Goal: Browse casually: Explore the website without a specific task or goal

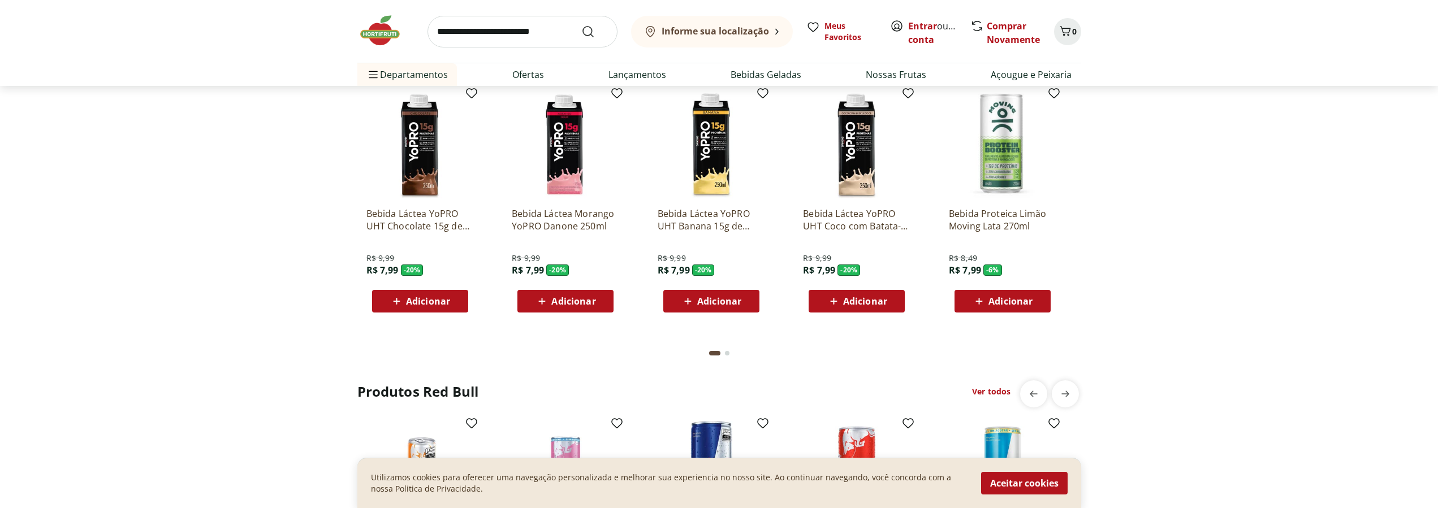
scroll to position [2422, 0]
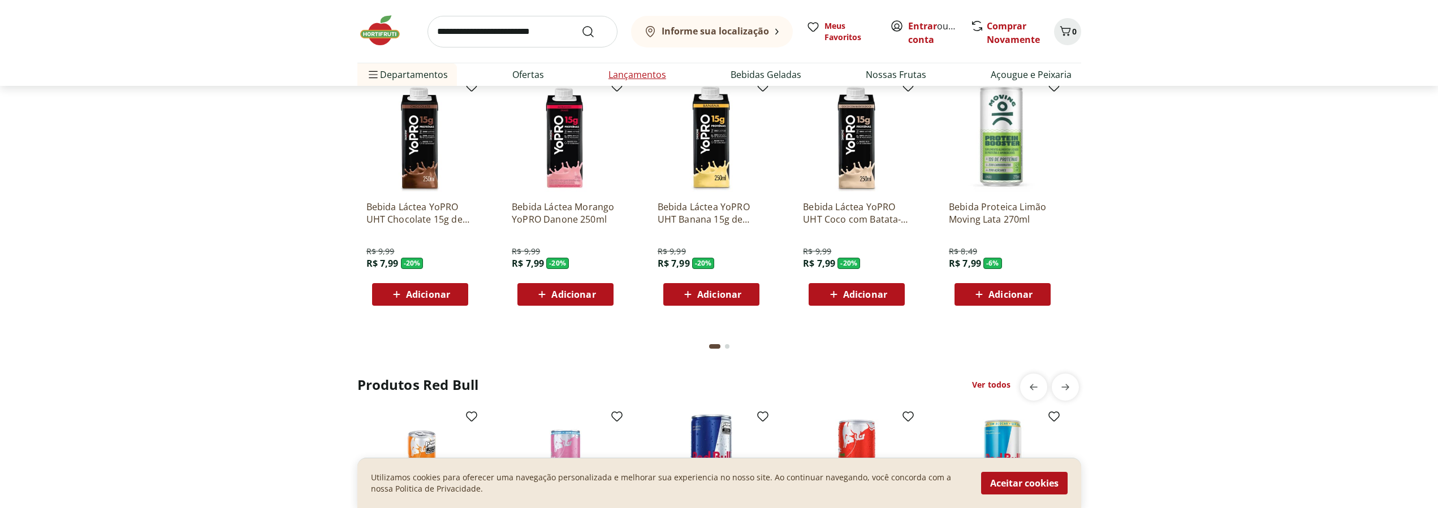
click at [619, 76] on link "Lançamentos" at bounding box center [637, 75] width 58 height 14
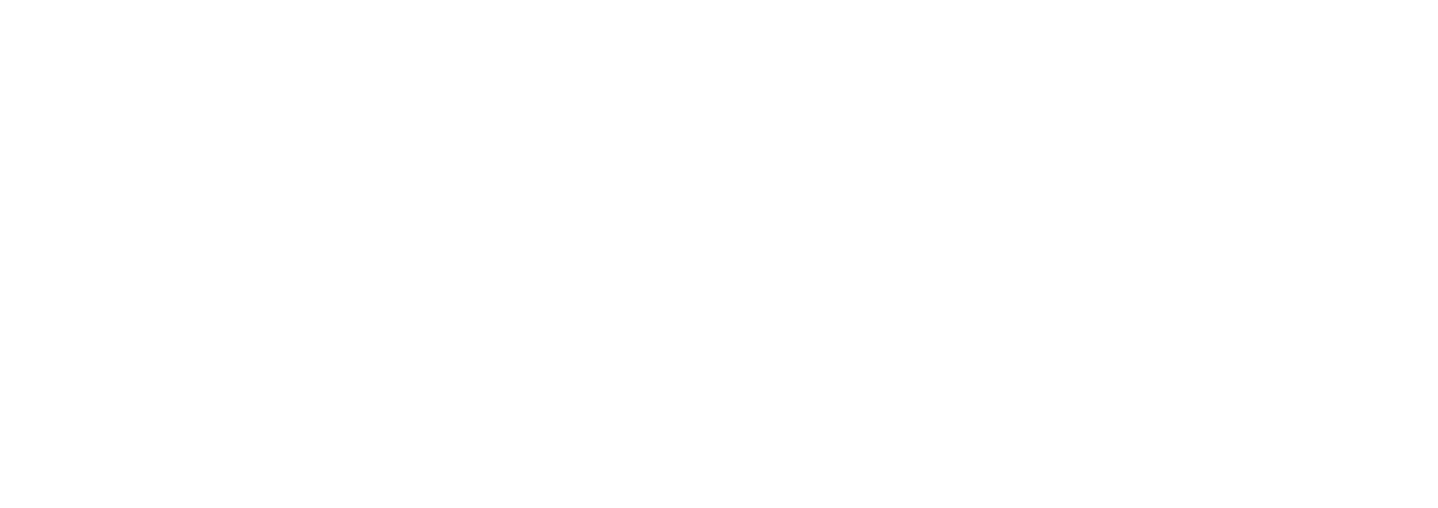
select select "**********"
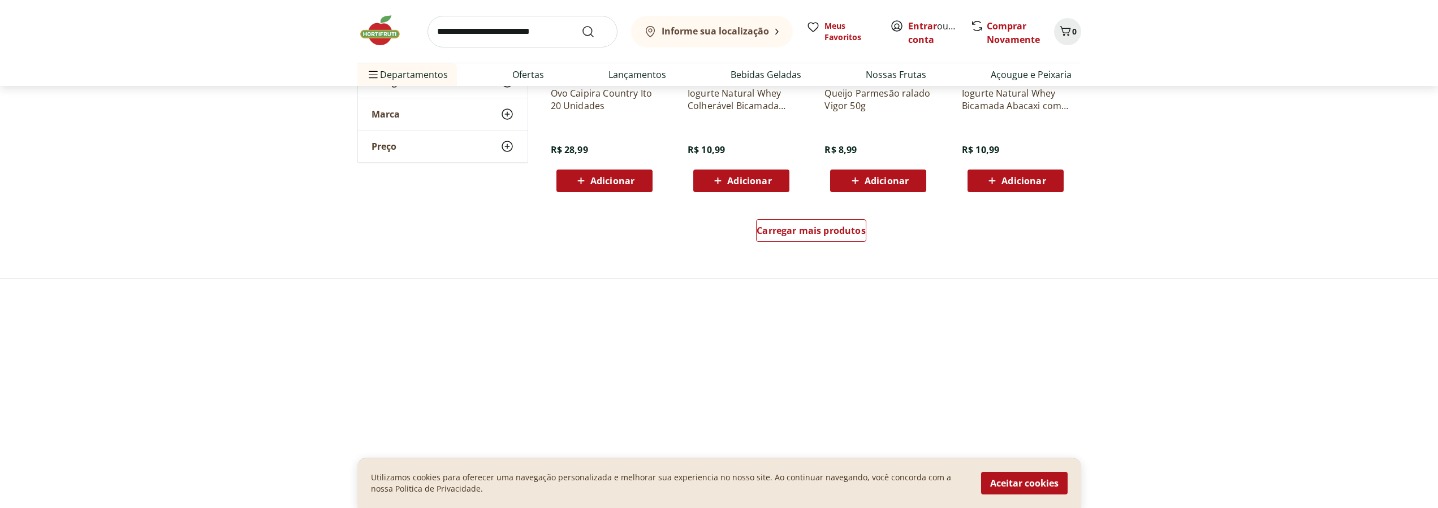
scroll to position [750, 0]
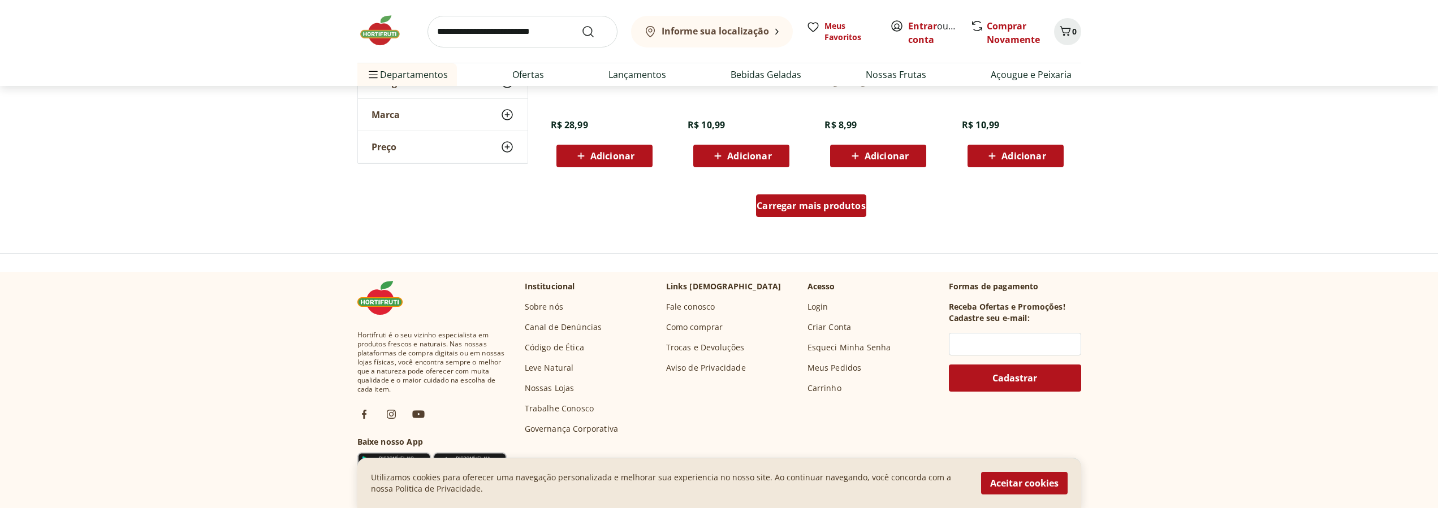
click at [794, 203] on span "Carregar mais produtos" at bounding box center [810, 205] width 109 height 9
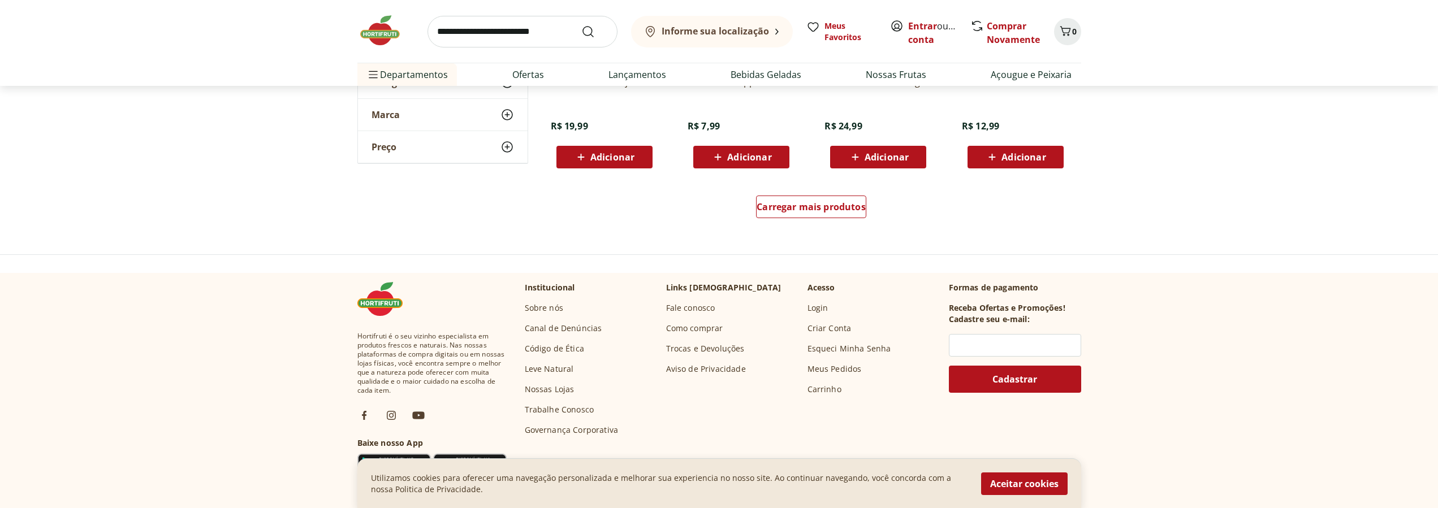
scroll to position [1499, 0]
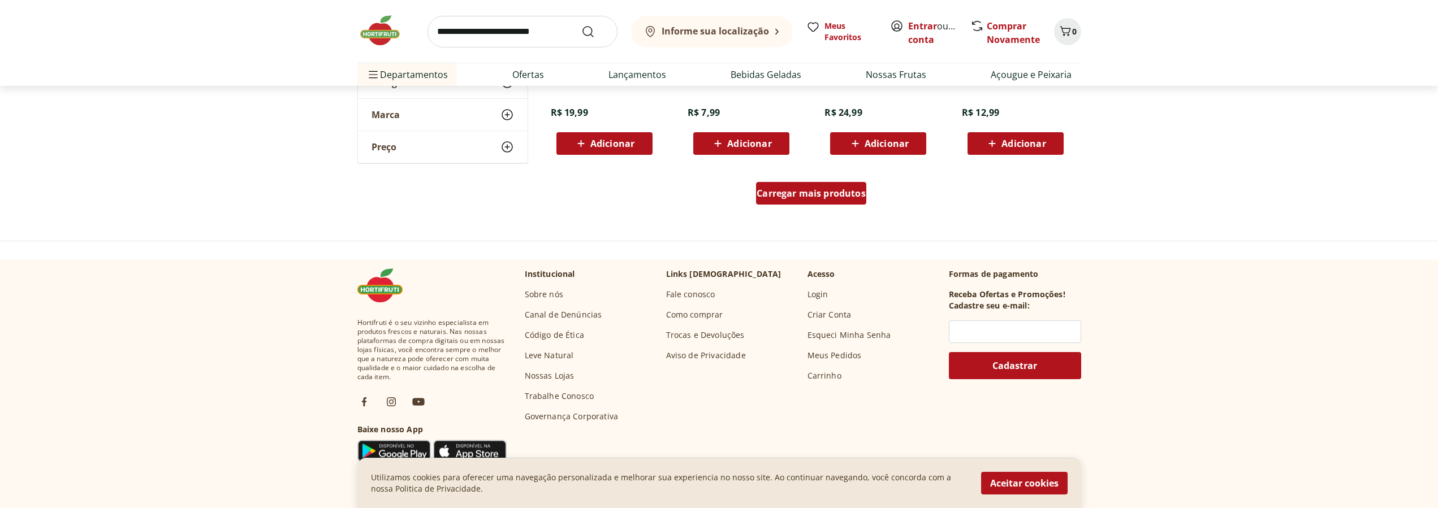
click at [790, 191] on span "Carregar mais produtos" at bounding box center [810, 193] width 109 height 9
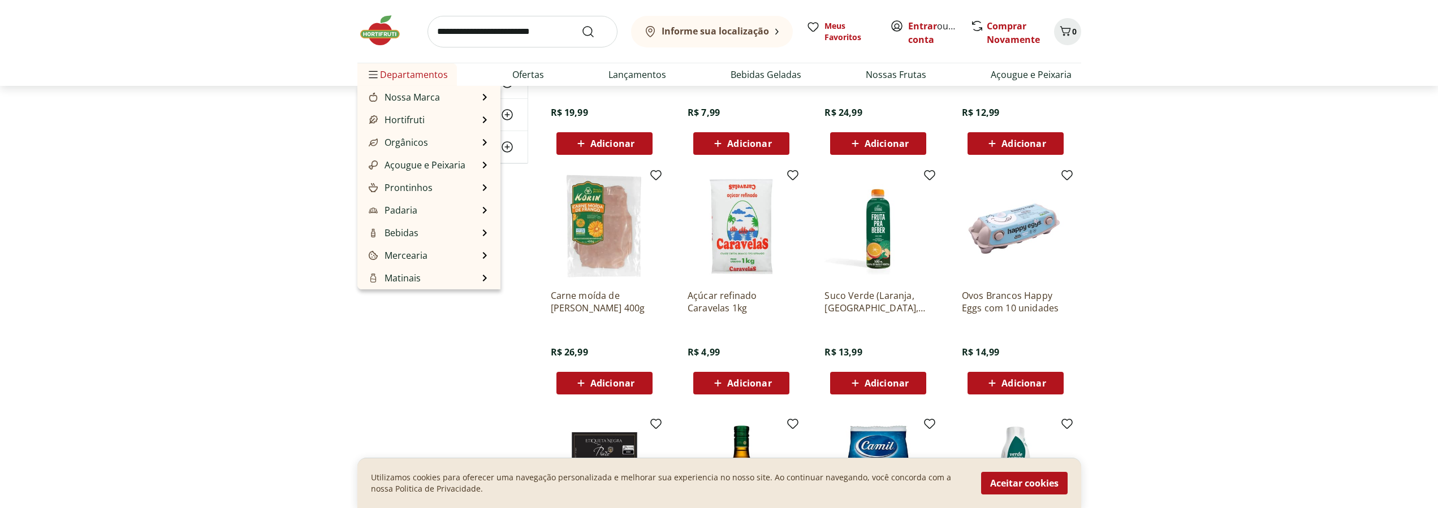
click at [380, 73] on span "Departamentos" at bounding box center [406, 74] width 81 height 27
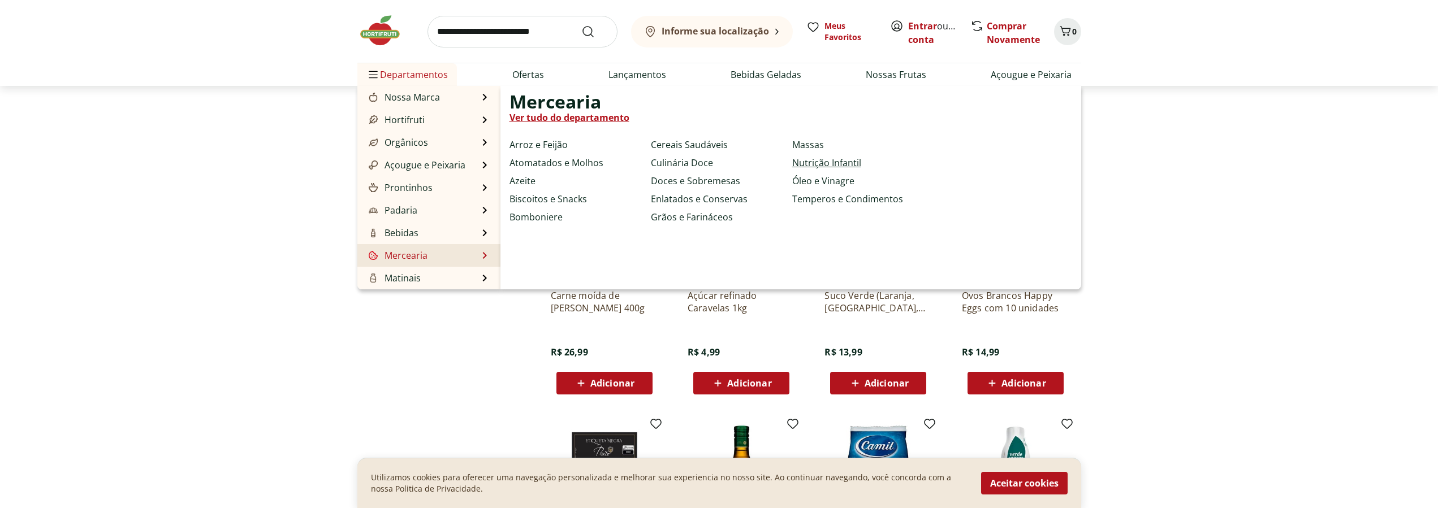
click at [792, 161] on link "Nutrição Infantil" at bounding box center [826, 163] width 69 height 14
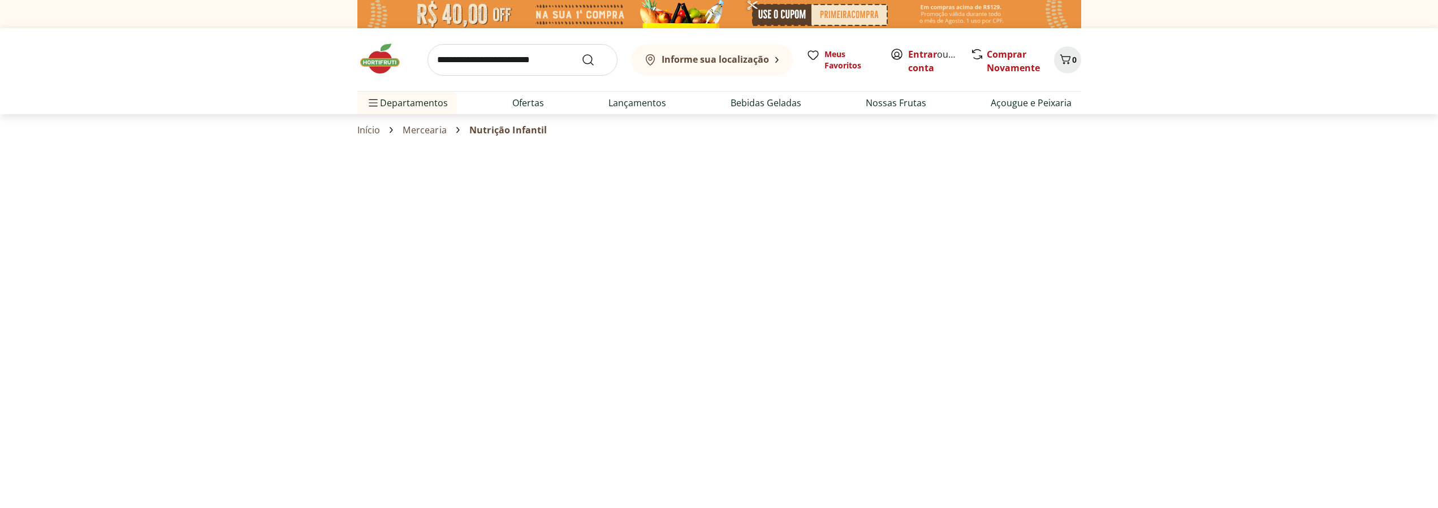
select select "**********"
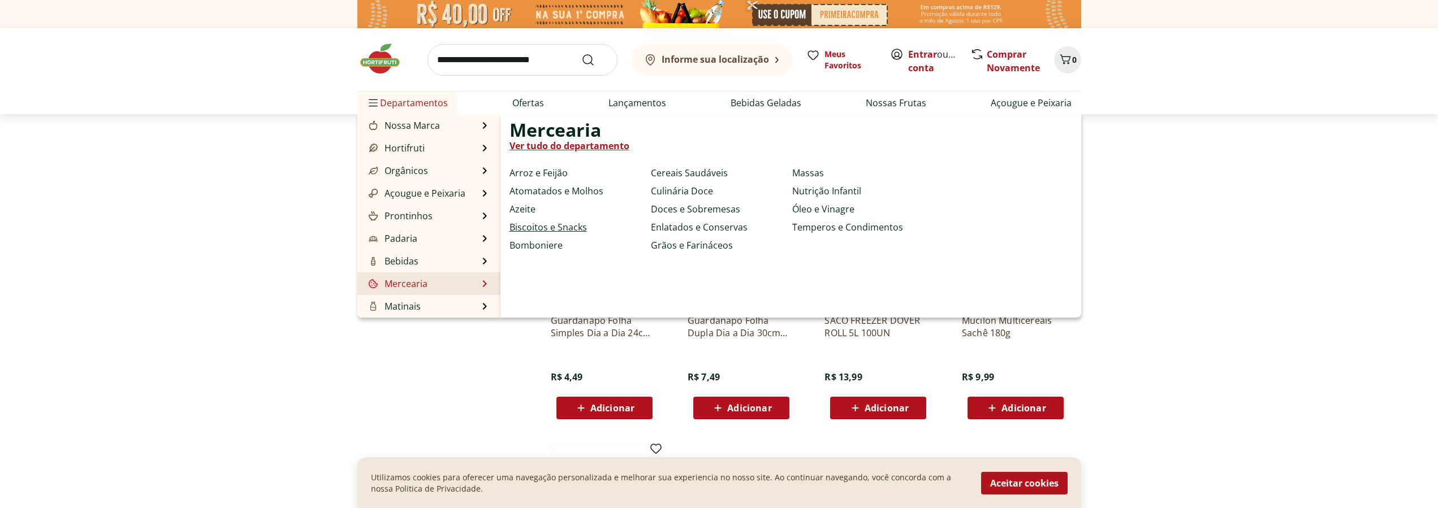
click at [546, 229] on link "Biscoitos e Snacks" at bounding box center [547, 227] width 77 height 14
select select "**********"
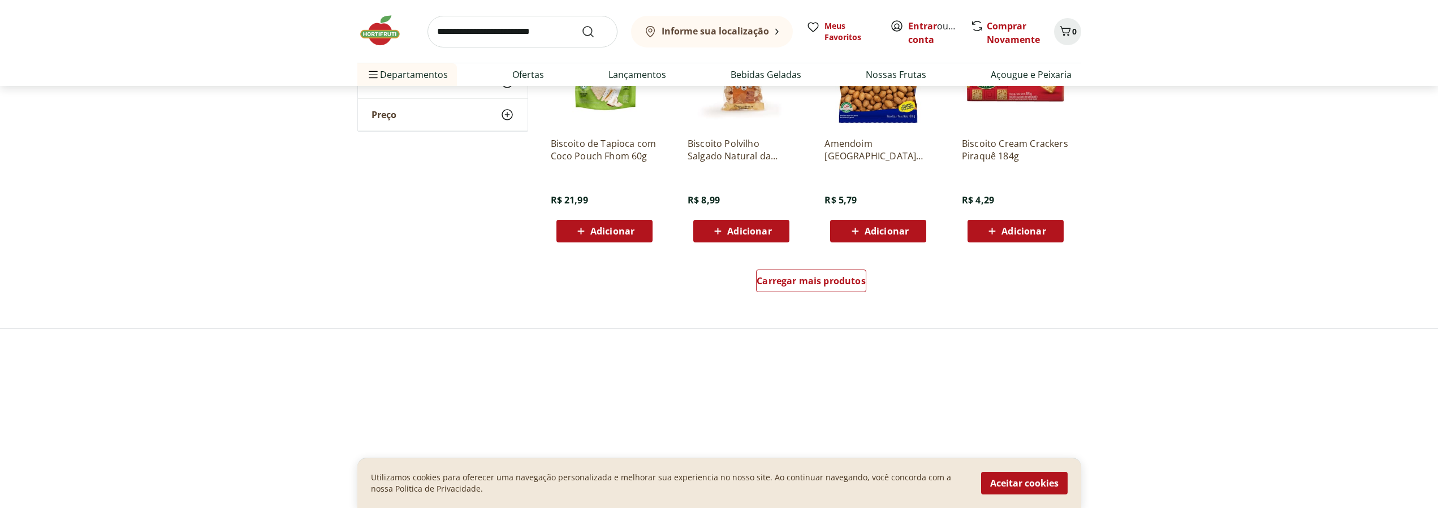
scroll to position [692, 0]
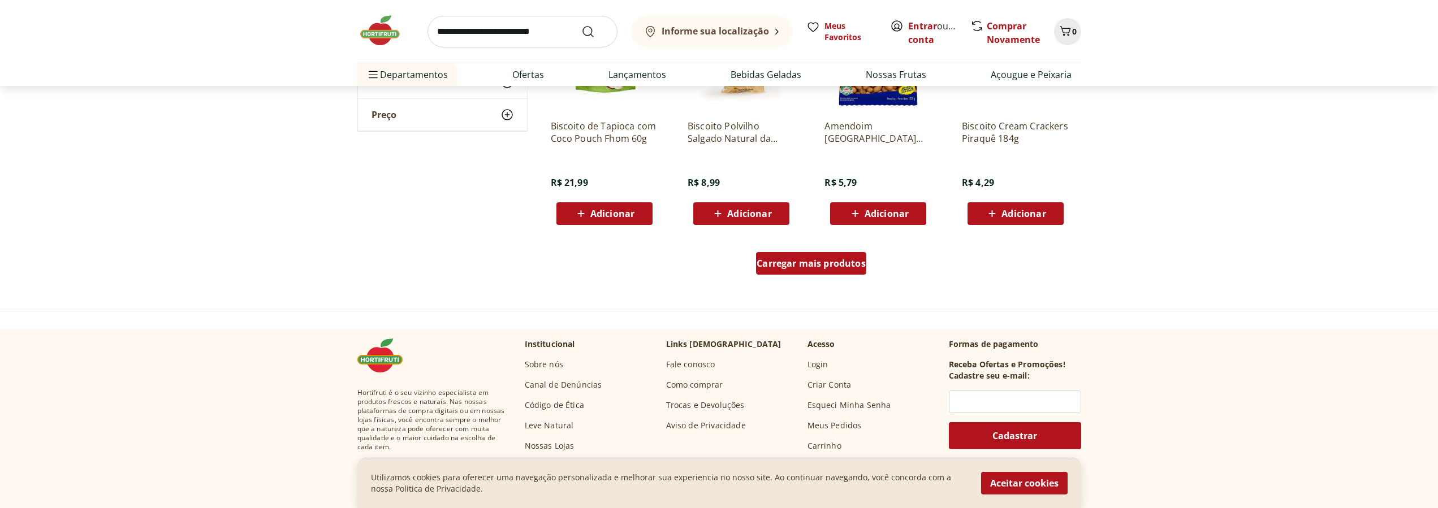
click at [823, 268] on span "Carregar mais produtos" at bounding box center [810, 263] width 109 height 9
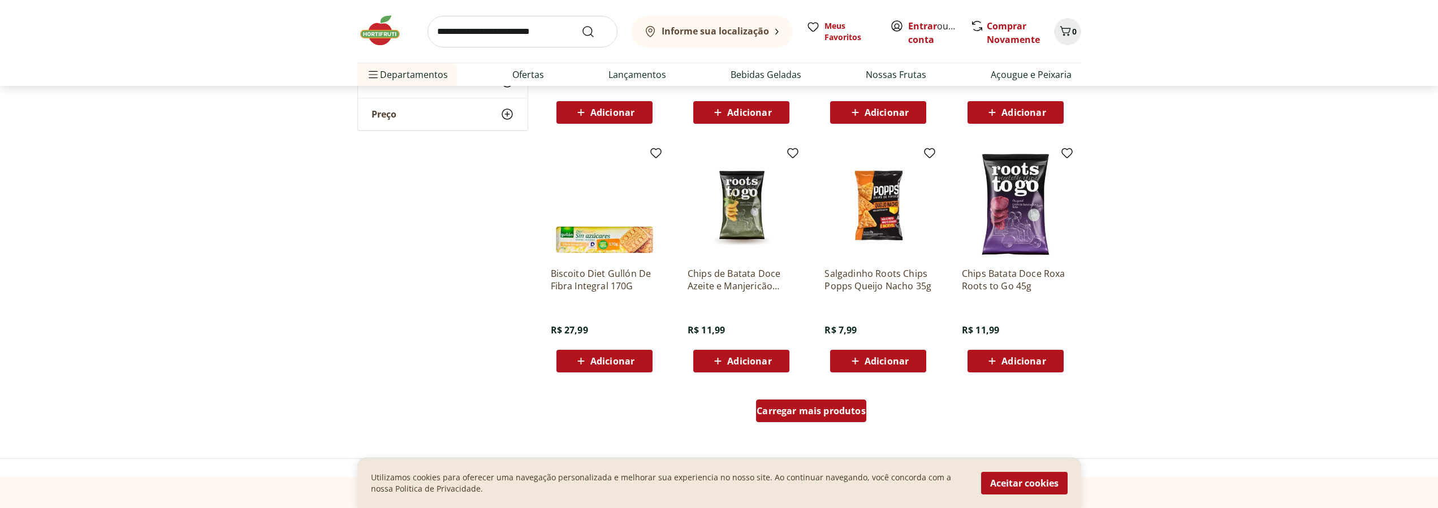
scroll to position [1442, 0]
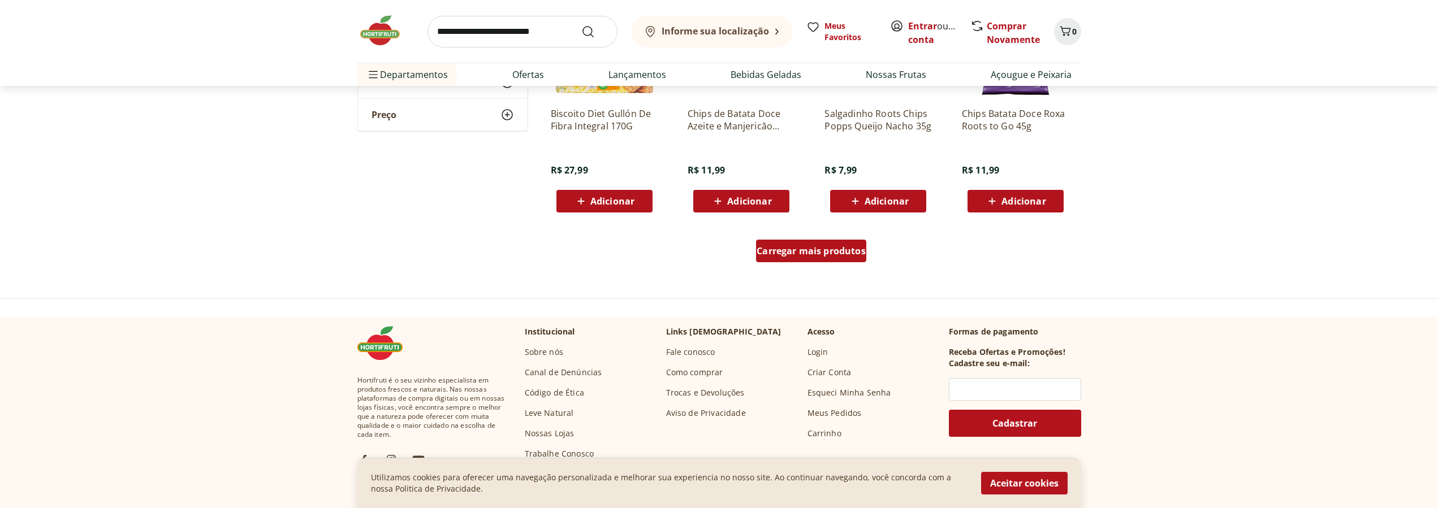
click at [819, 244] on div "Carregar mais produtos" at bounding box center [811, 251] width 110 height 23
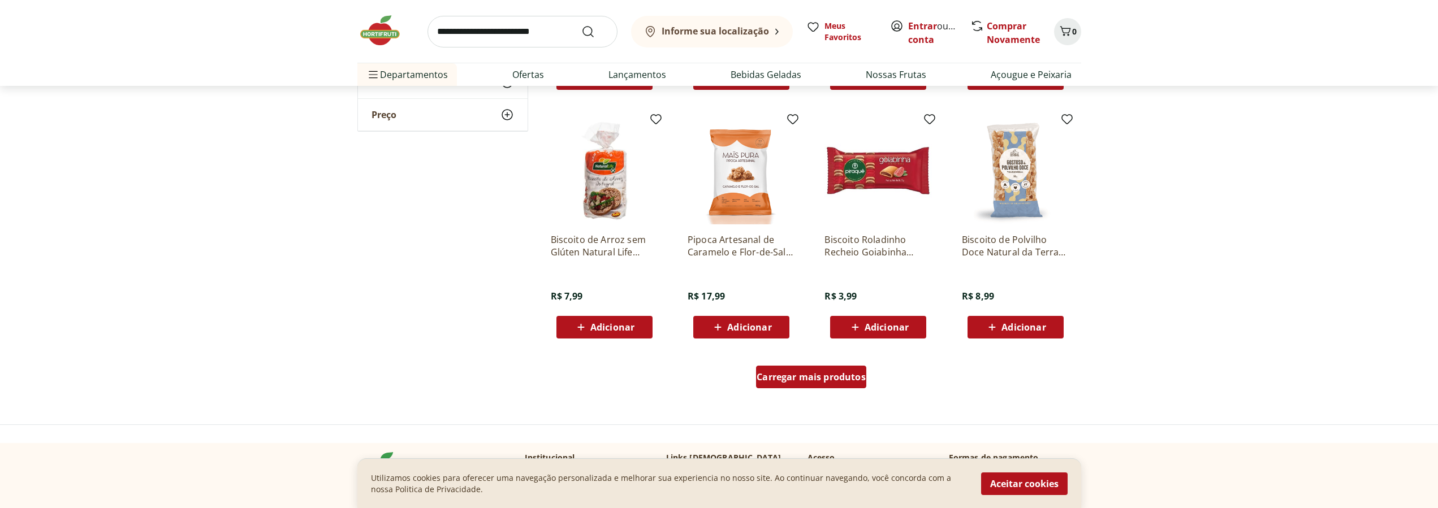
scroll to position [2076, 0]
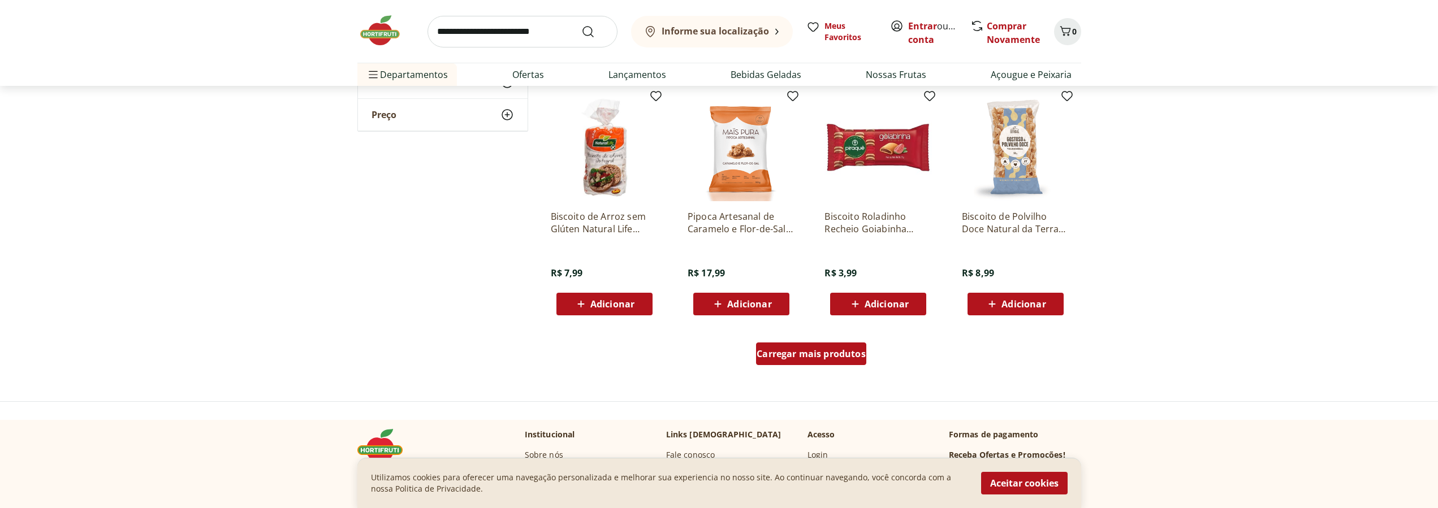
click at [815, 356] on span "Carregar mais produtos" at bounding box center [810, 353] width 109 height 9
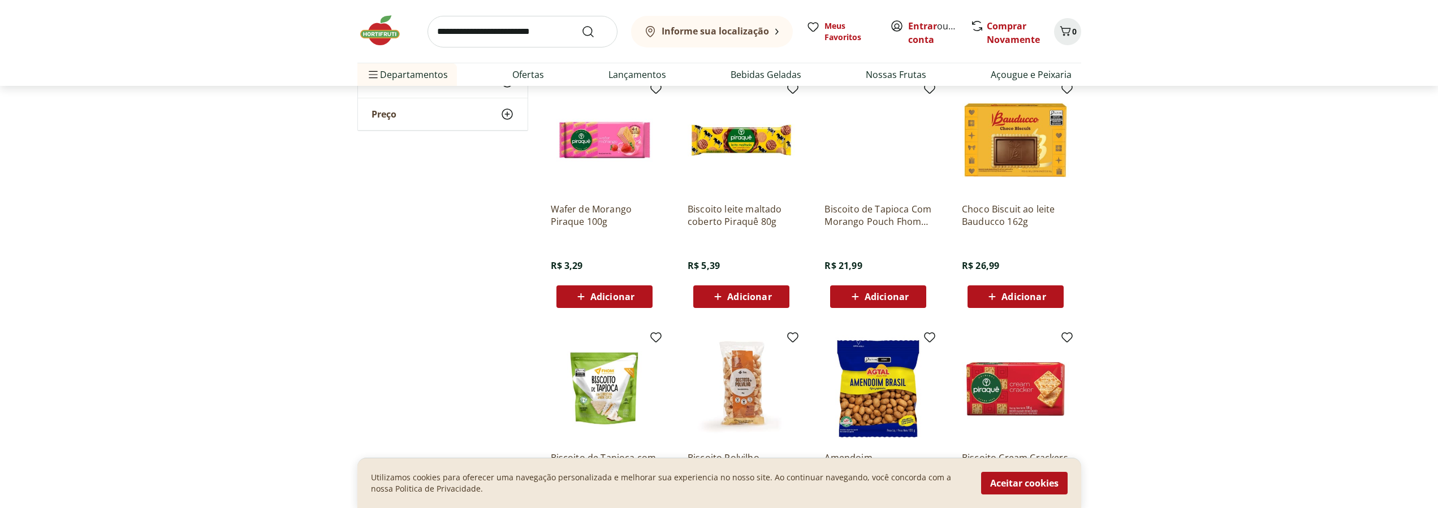
scroll to position [0, 0]
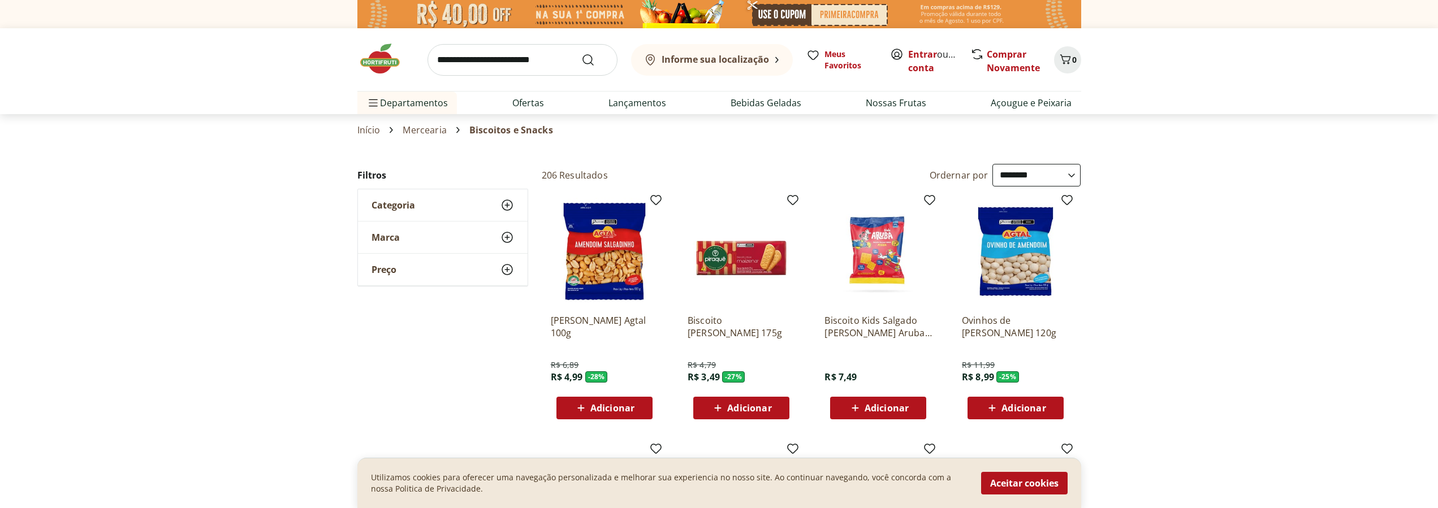
click at [461, 68] on input "search" at bounding box center [522, 60] width 190 height 32
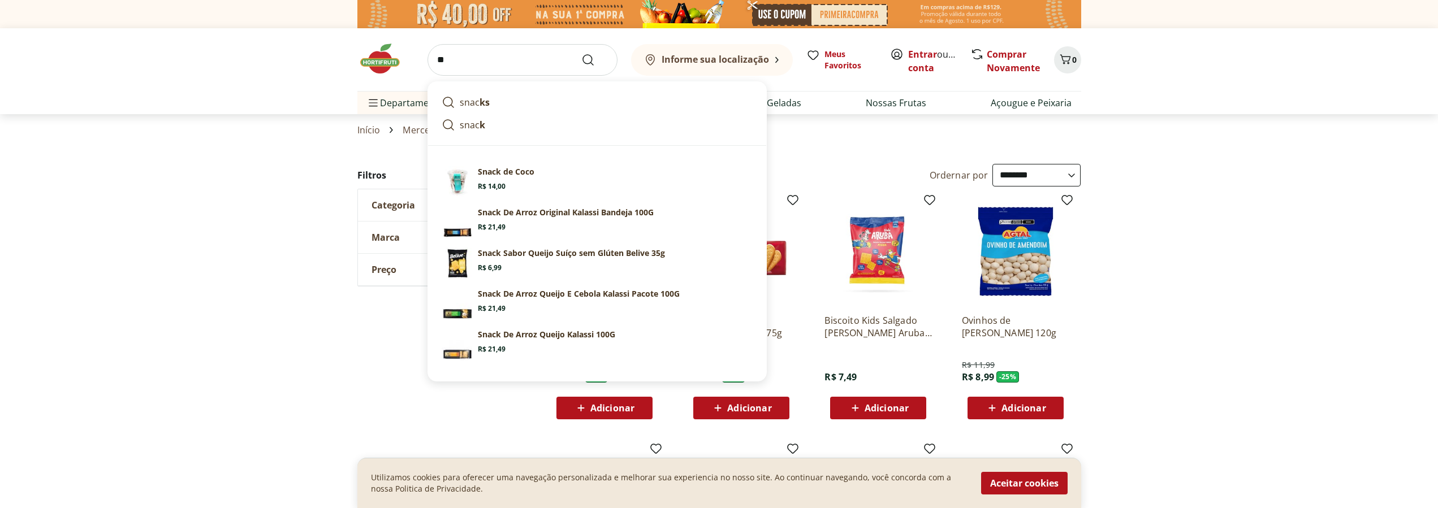
type input "*"
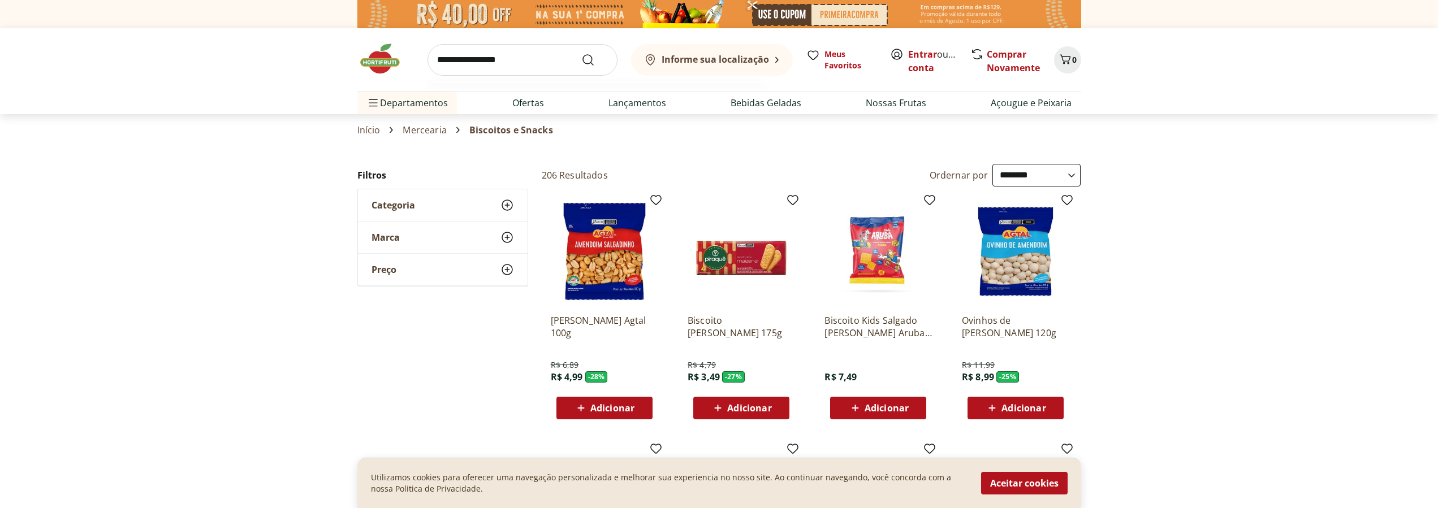
type input "**********"
click at [581, 53] on button "Submit Search" at bounding box center [594, 60] width 27 height 14
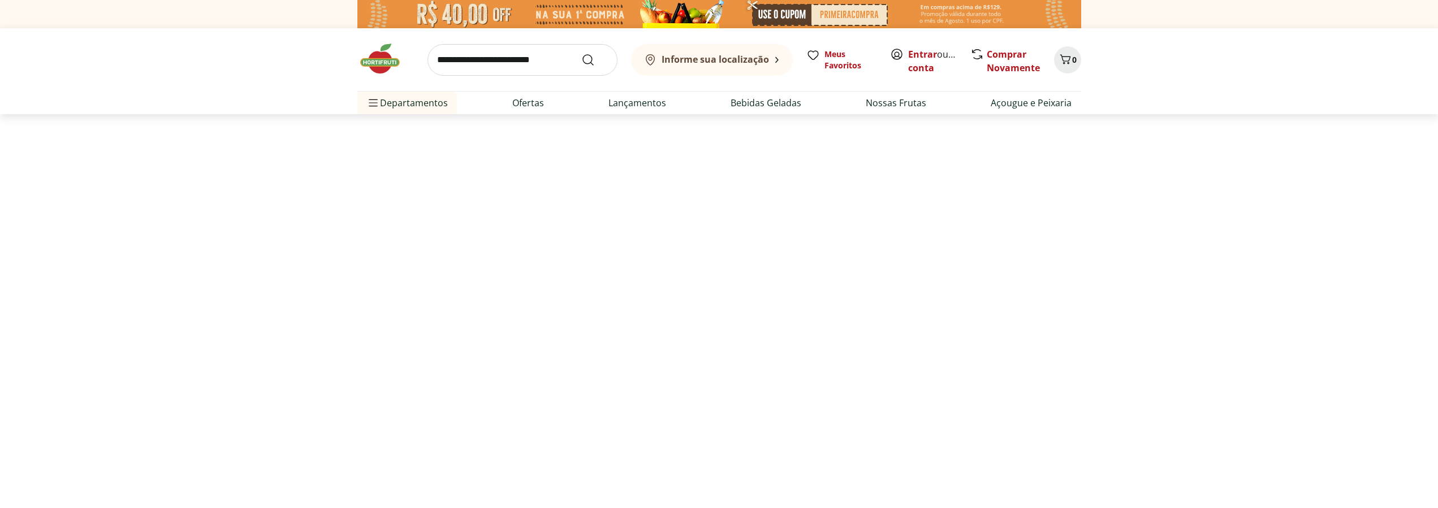
select select "**********"
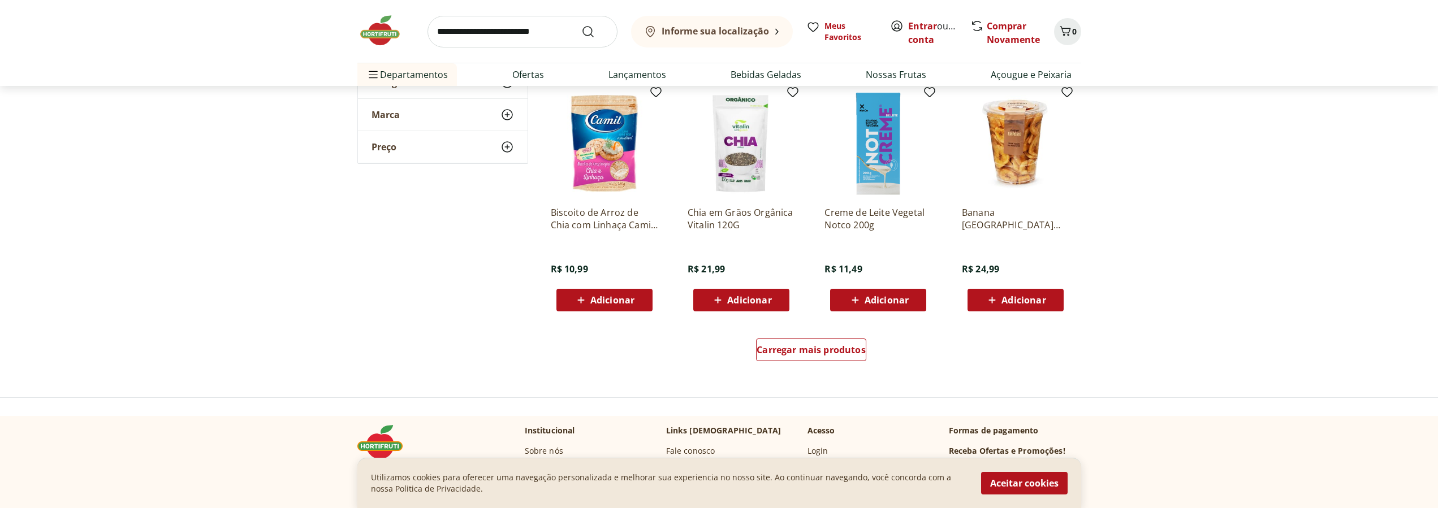
scroll to position [692, 0]
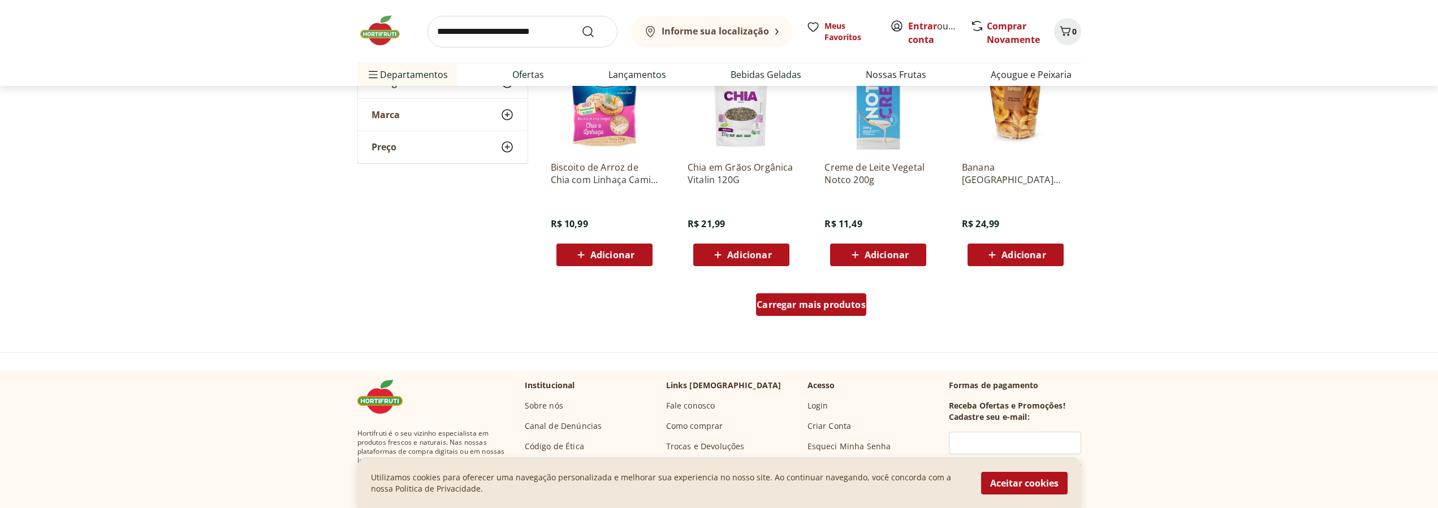
click at [772, 311] on div "Carregar mais produtos" at bounding box center [811, 304] width 110 height 23
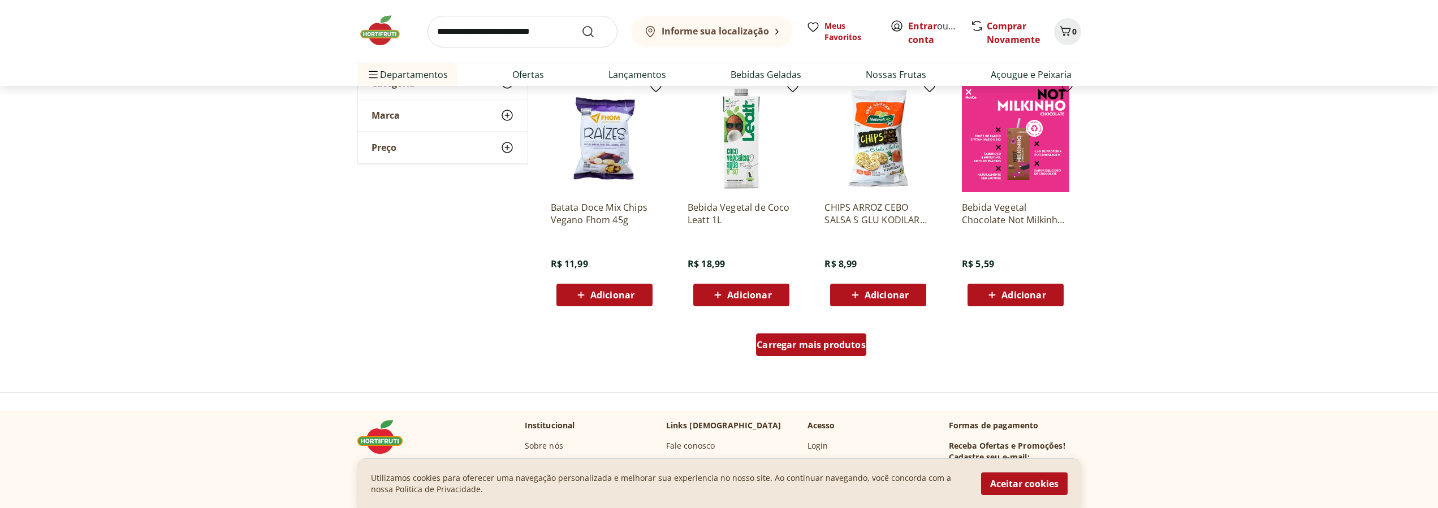
scroll to position [1499, 0]
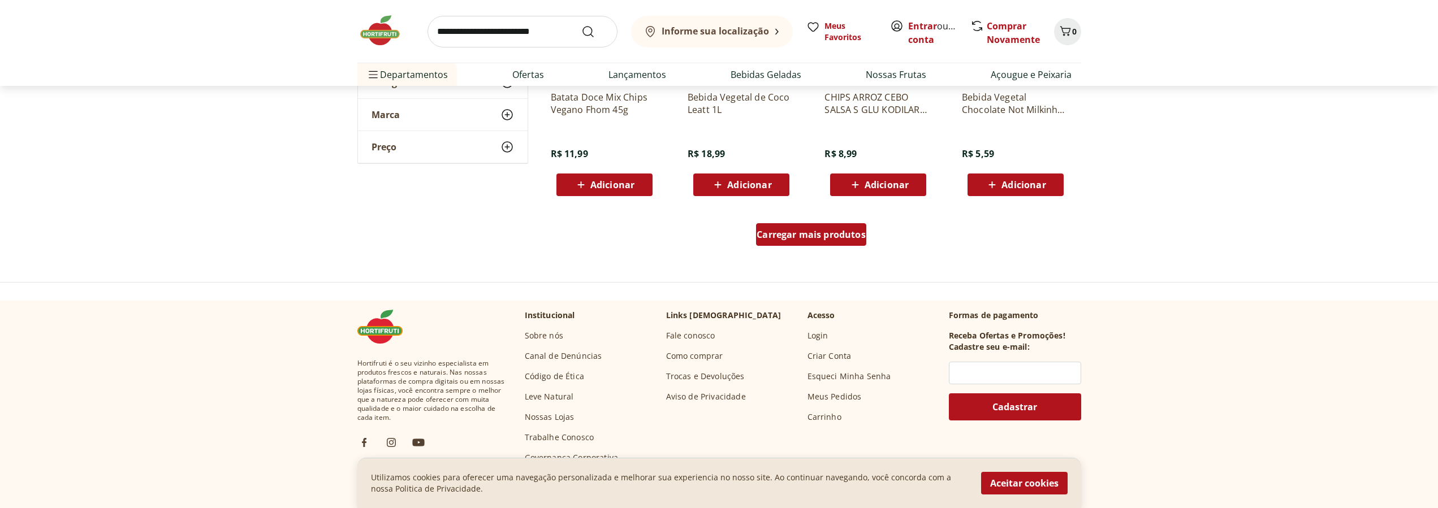
click at [796, 239] on span "Carregar mais produtos" at bounding box center [810, 234] width 109 height 9
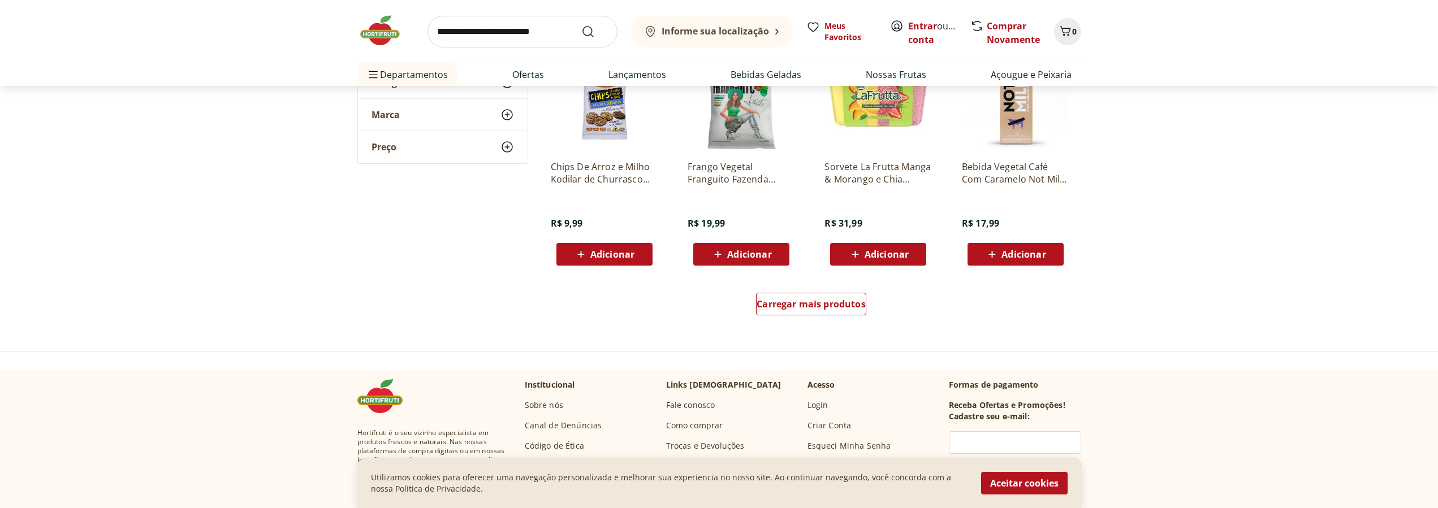
scroll to position [2191, 0]
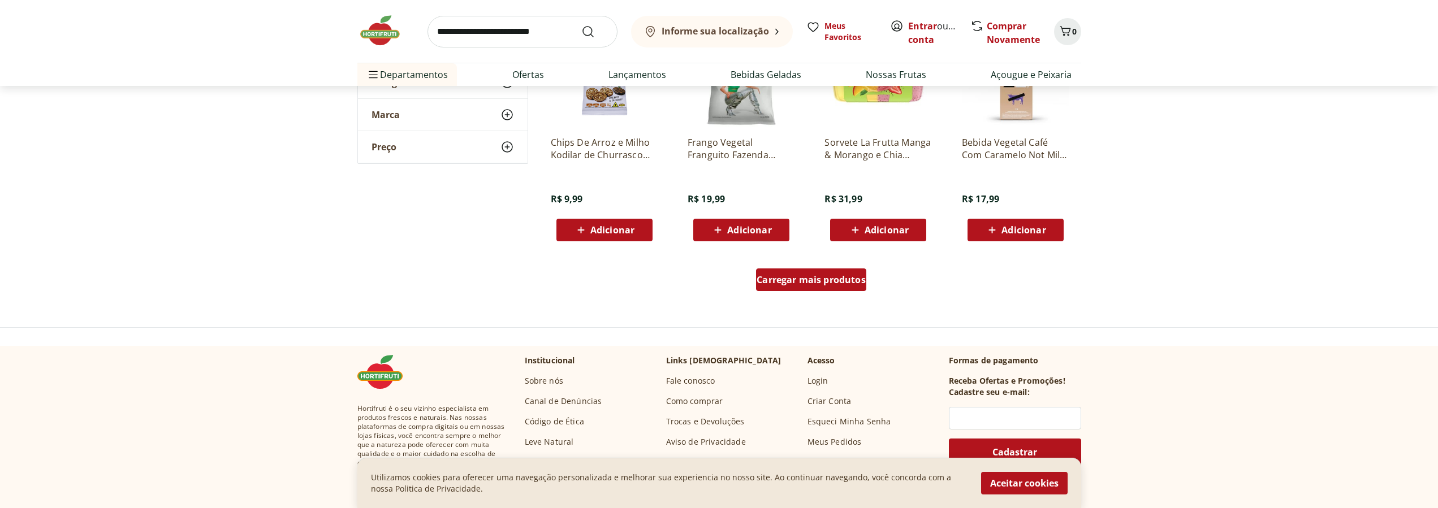
click at [785, 272] on div "Carregar mais produtos" at bounding box center [811, 280] width 110 height 23
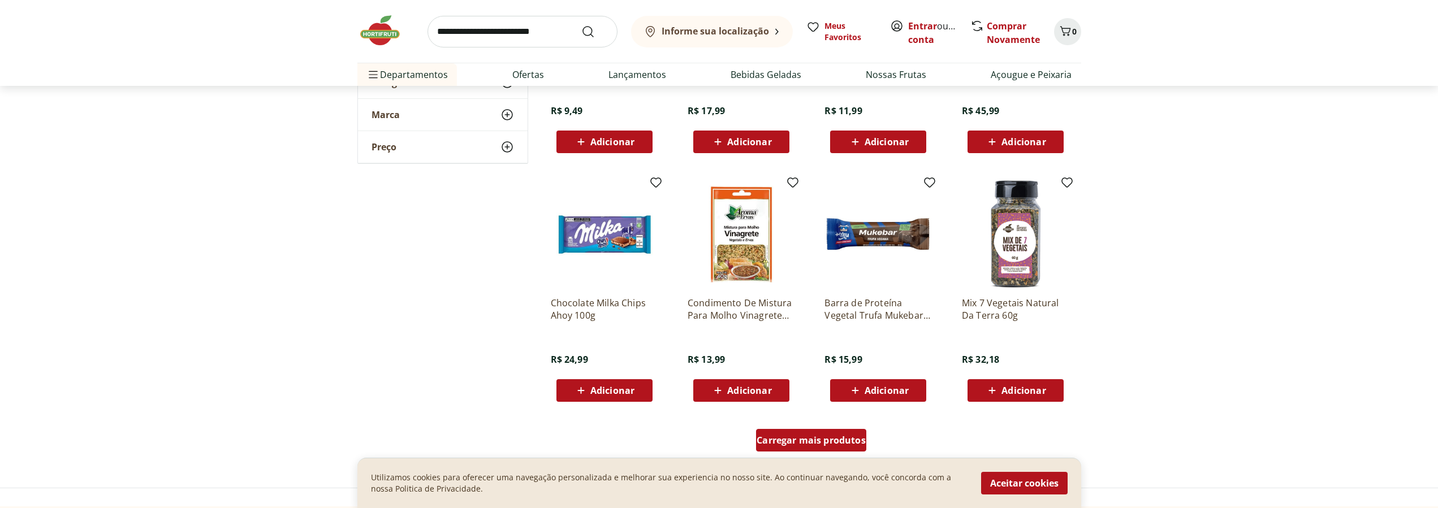
scroll to position [2941, 0]
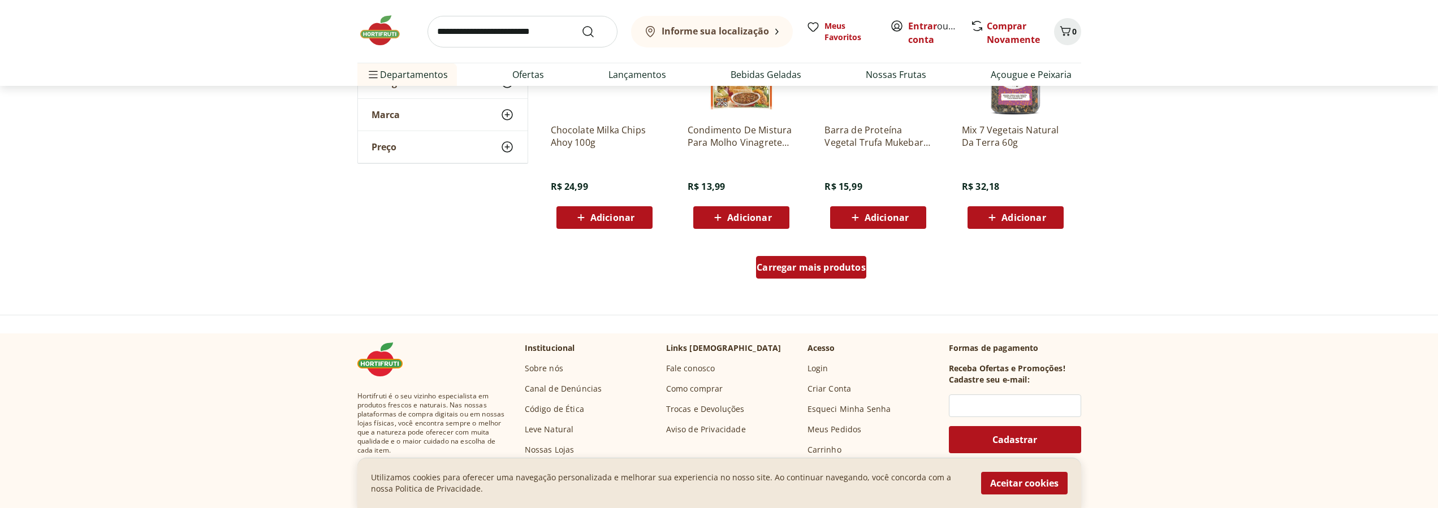
click at [790, 272] on span "Carregar mais produtos" at bounding box center [810, 267] width 109 height 9
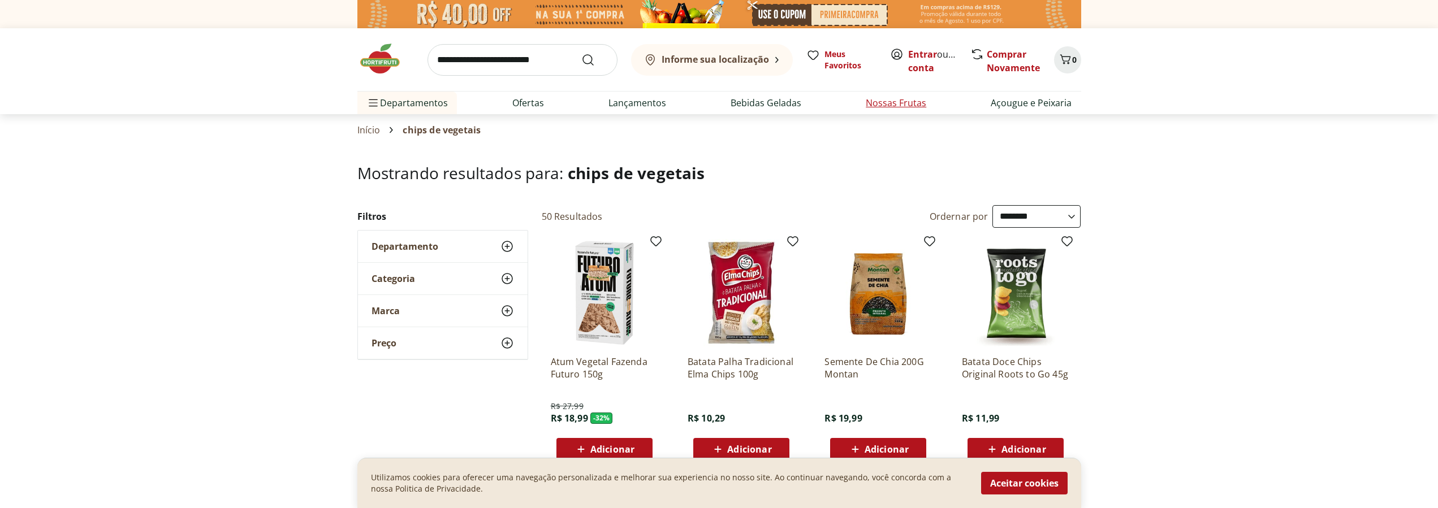
click at [892, 108] on link "Nossas Frutas" at bounding box center [895, 103] width 60 height 14
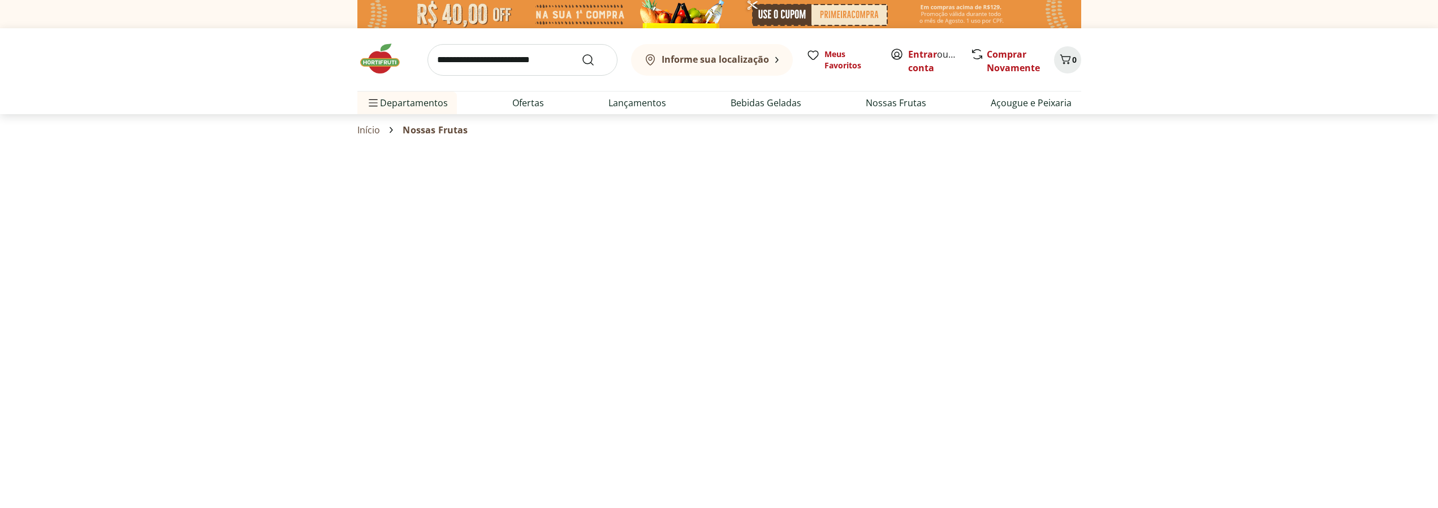
select select "**********"
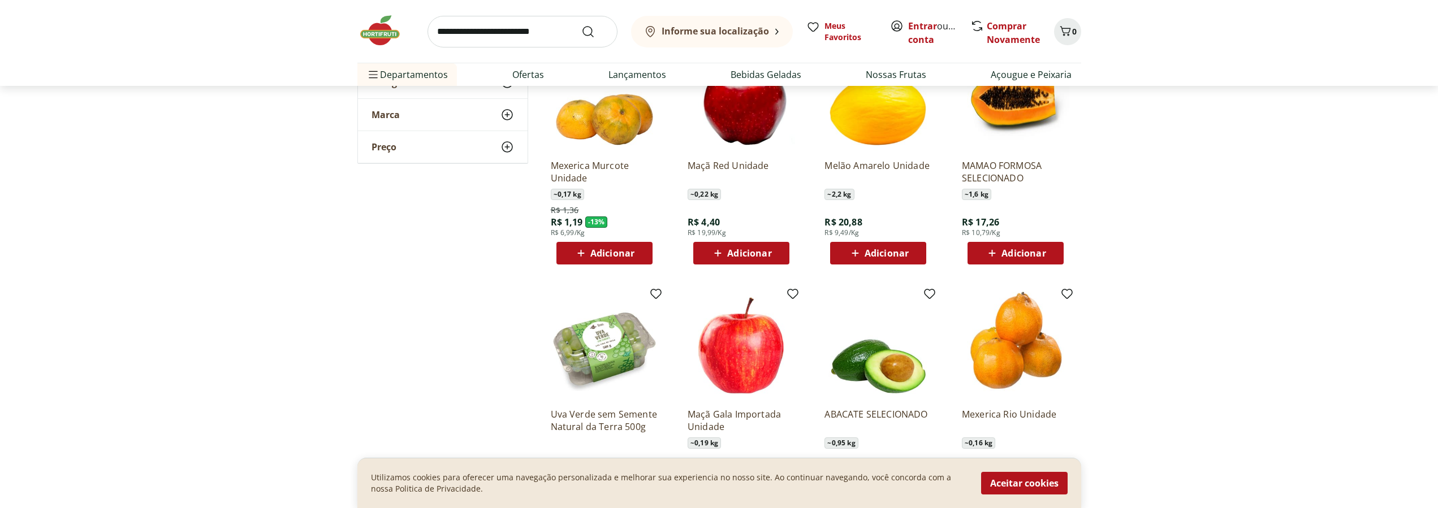
scroll to position [692, 0]
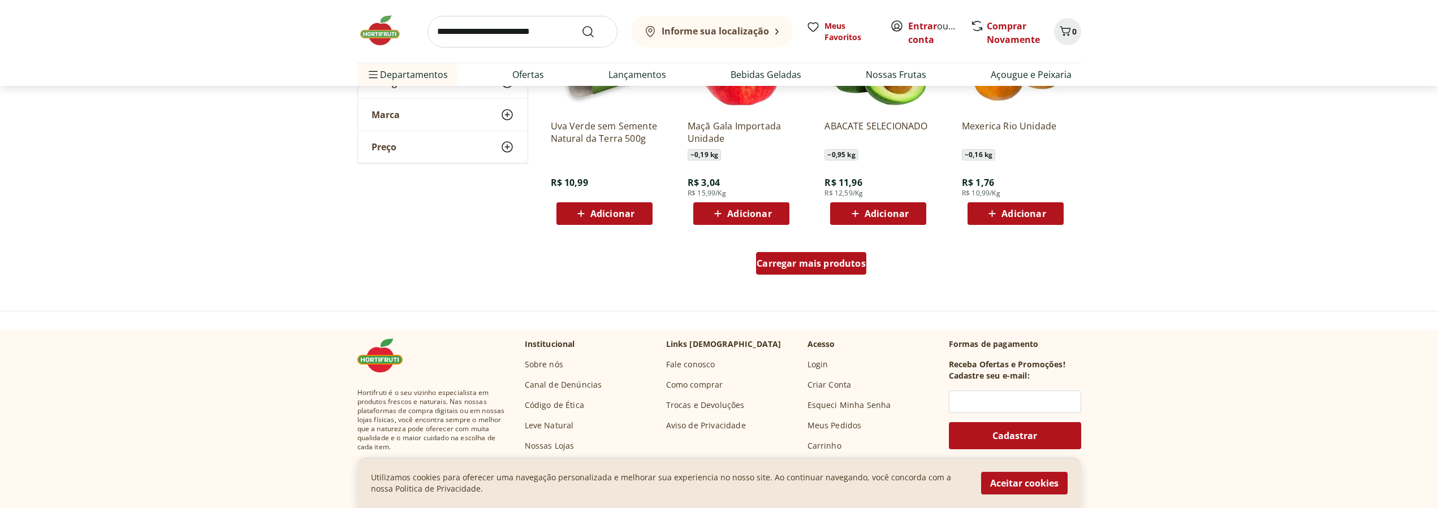
click at [846, 259] on span "Carregar mais produtos" at bounding box center [810, 263] width 109 height 9
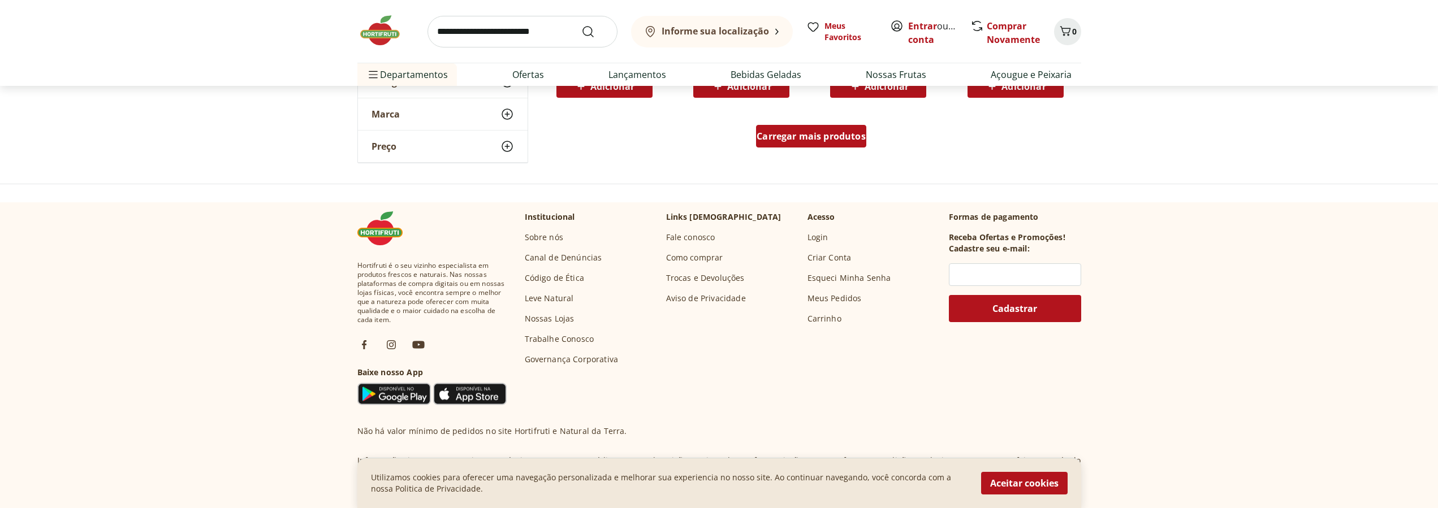
scroll to position [1557, 0]
click at [828, 131] on span "Carregar mais produtos" at bounding box center [810, 135] width 109 height 9
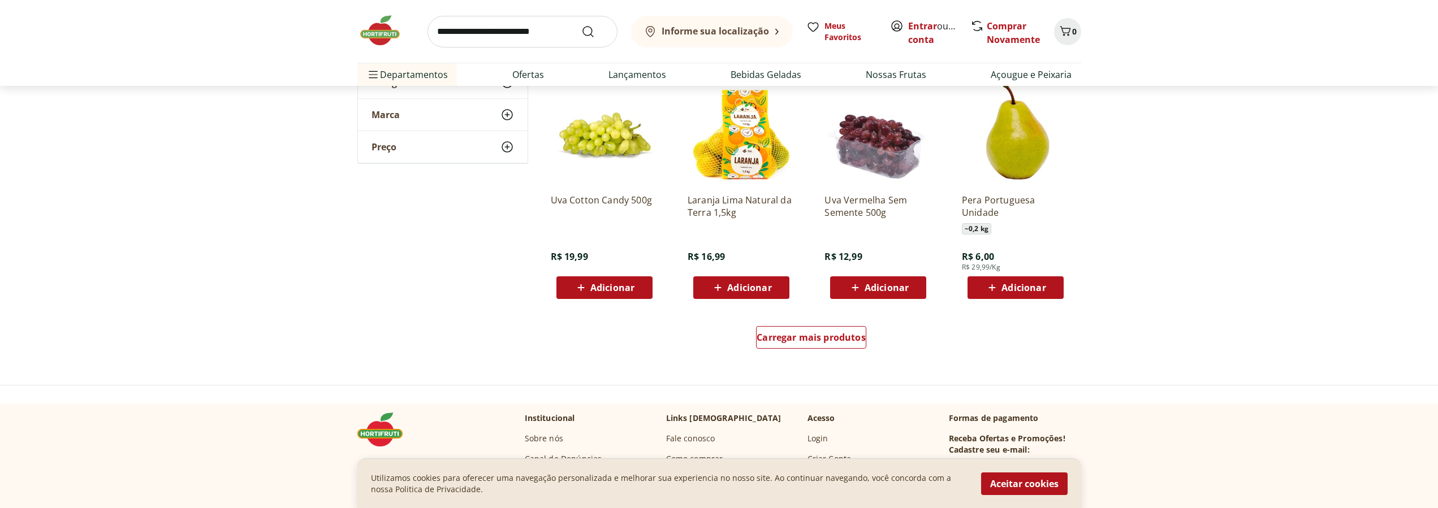
scroll to position [2249, 0]
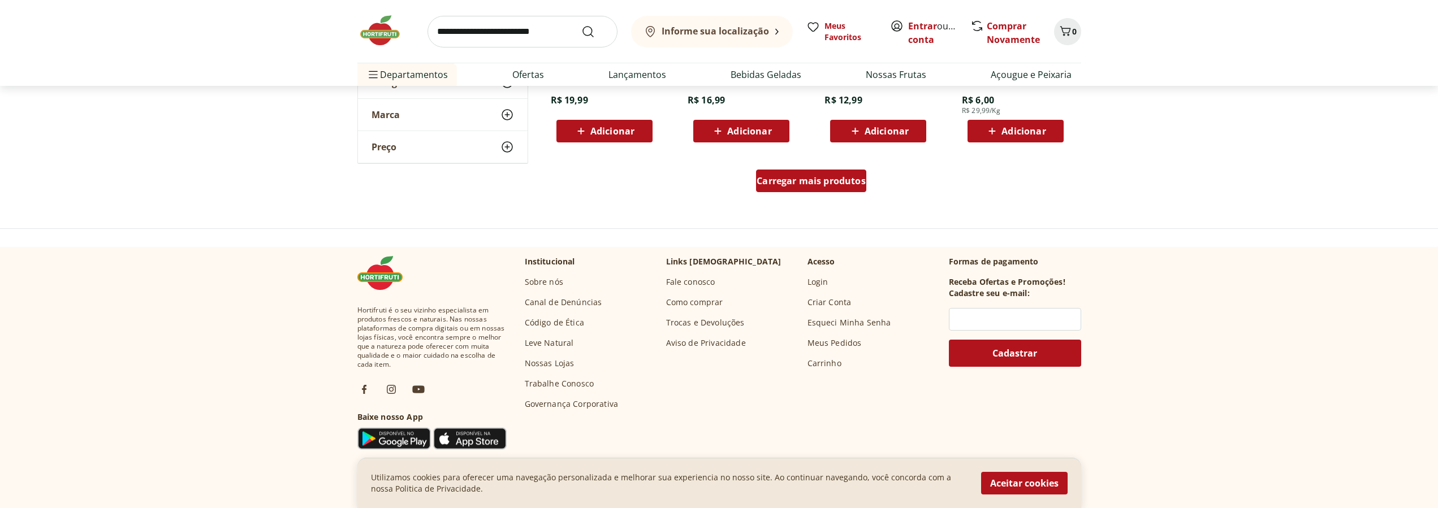
click at [811, 189] on div "Carregar mais produtos" at bounding box center [811, 181] width 110 height 23
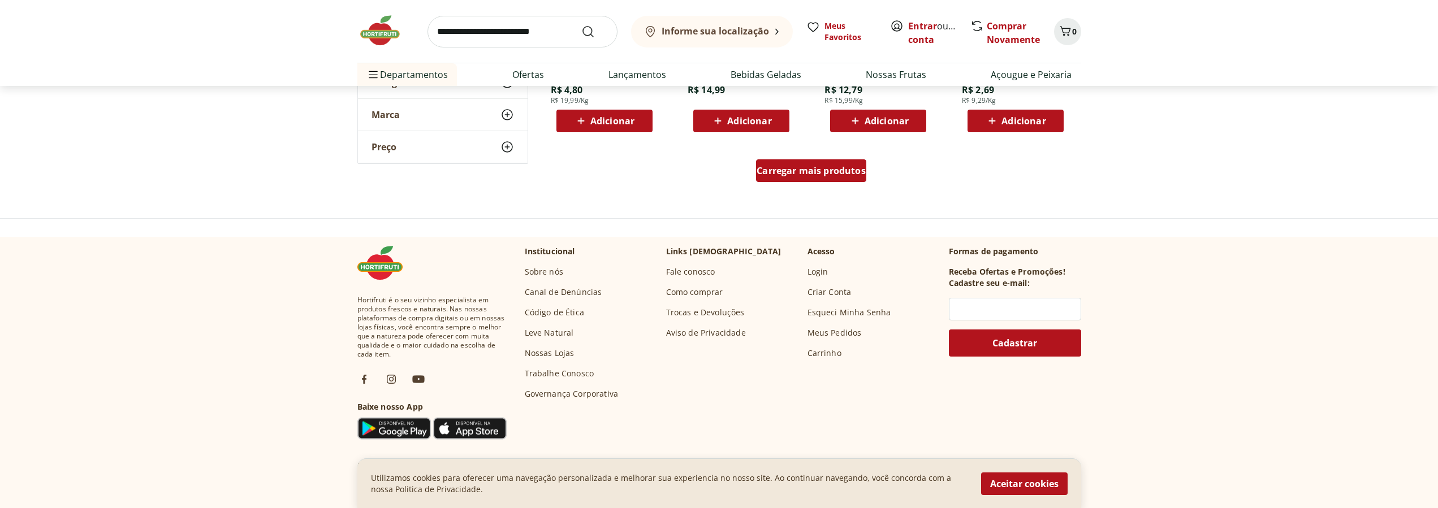
scroll to position [2998, 0]
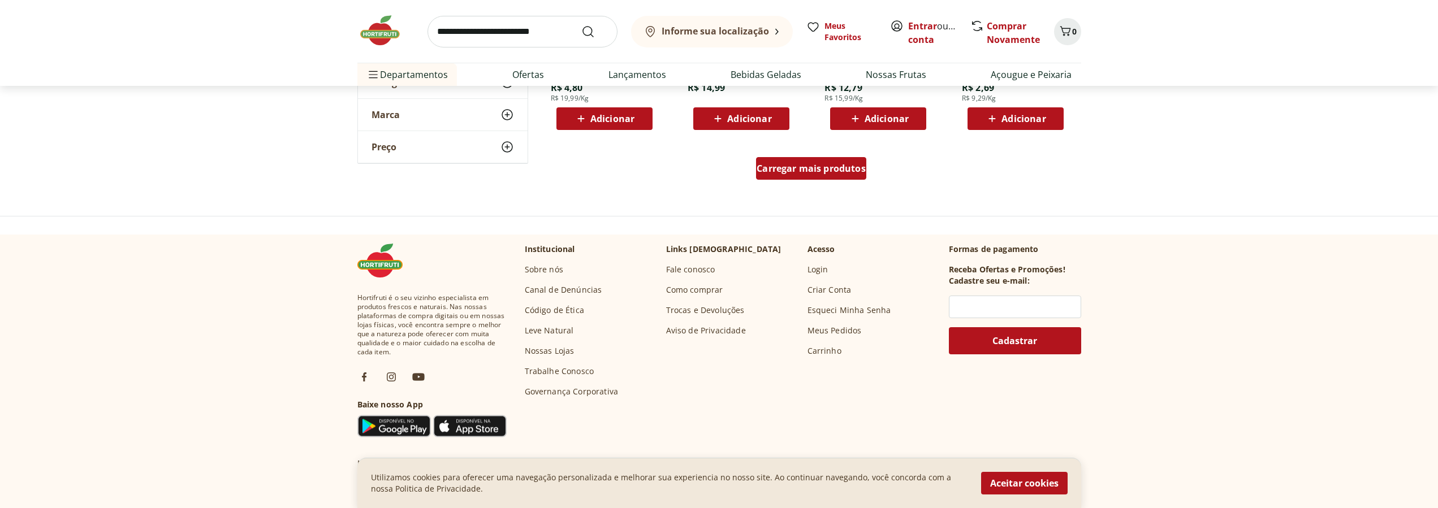
click at [813, 172] on span "Carregar mais produtos" at bounding box center [810, 168] width 109 height 9
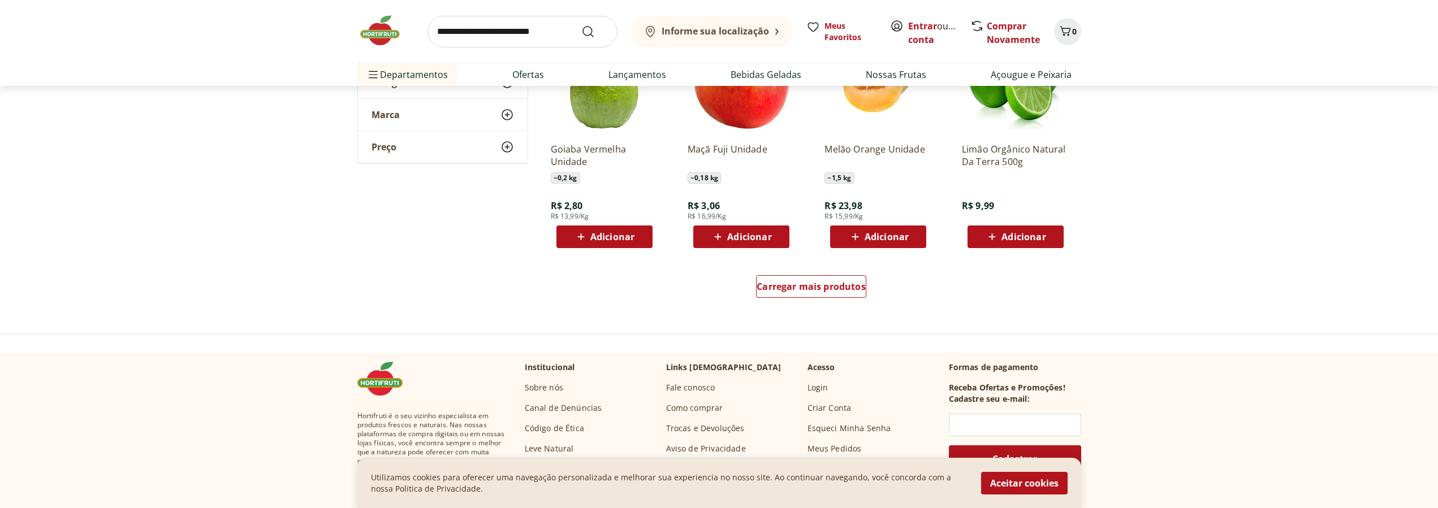
scroll to position [3690, 0]
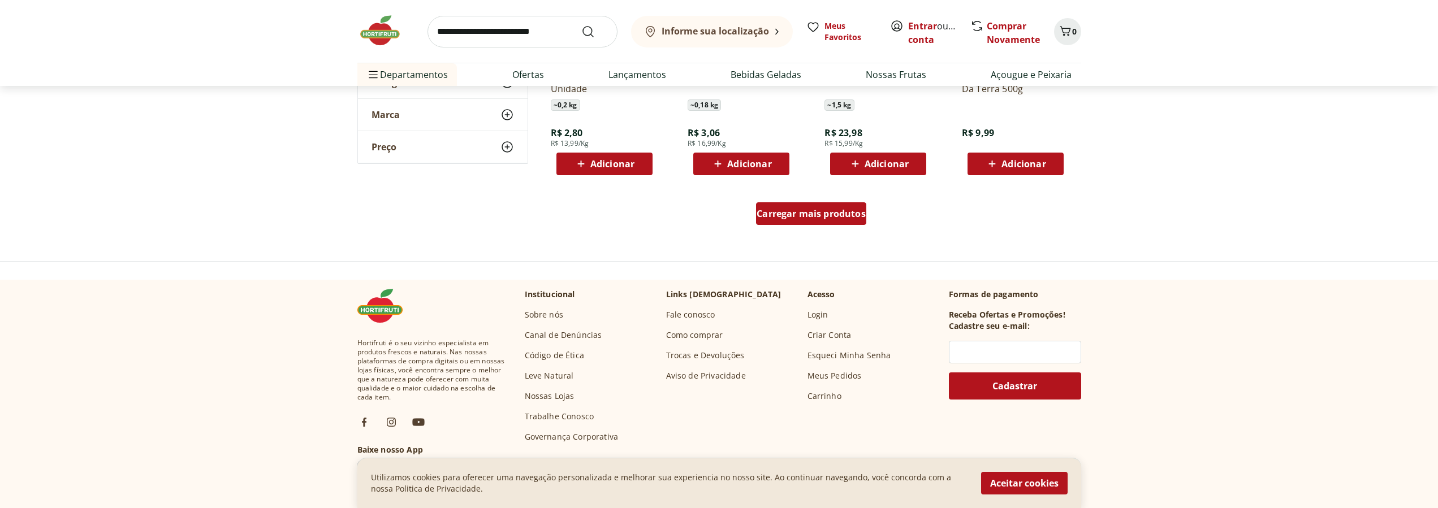
click at [820, 211] on span "Carregar mais produtos" at bounding box center [810, 213] width 109 height 9
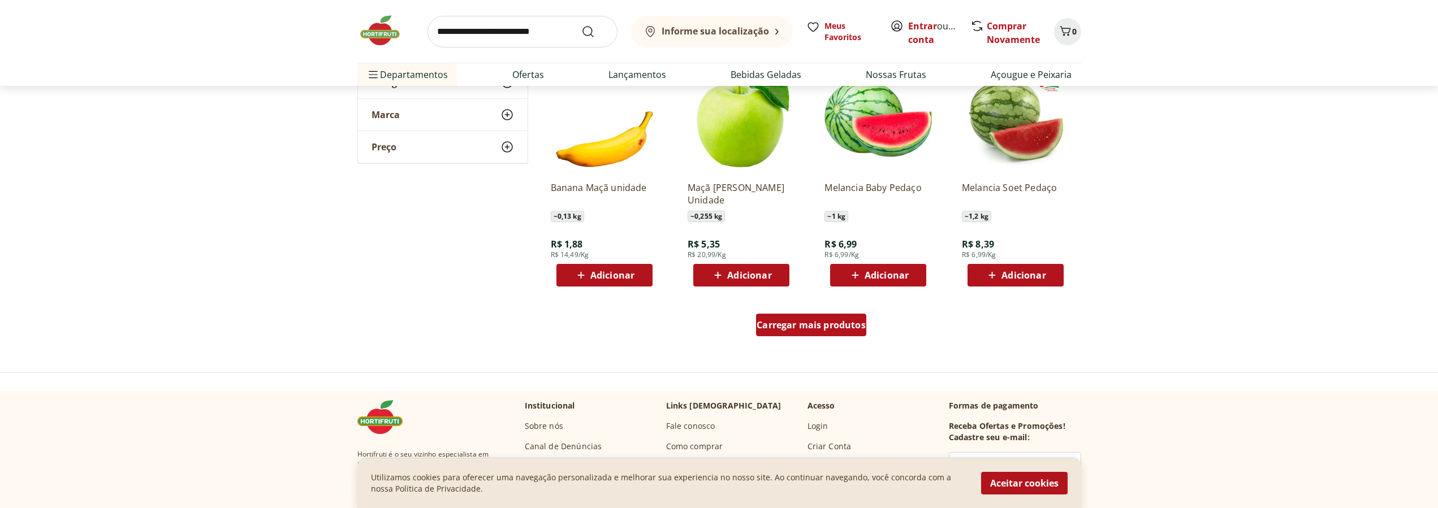
scroll to position [4440, 0]
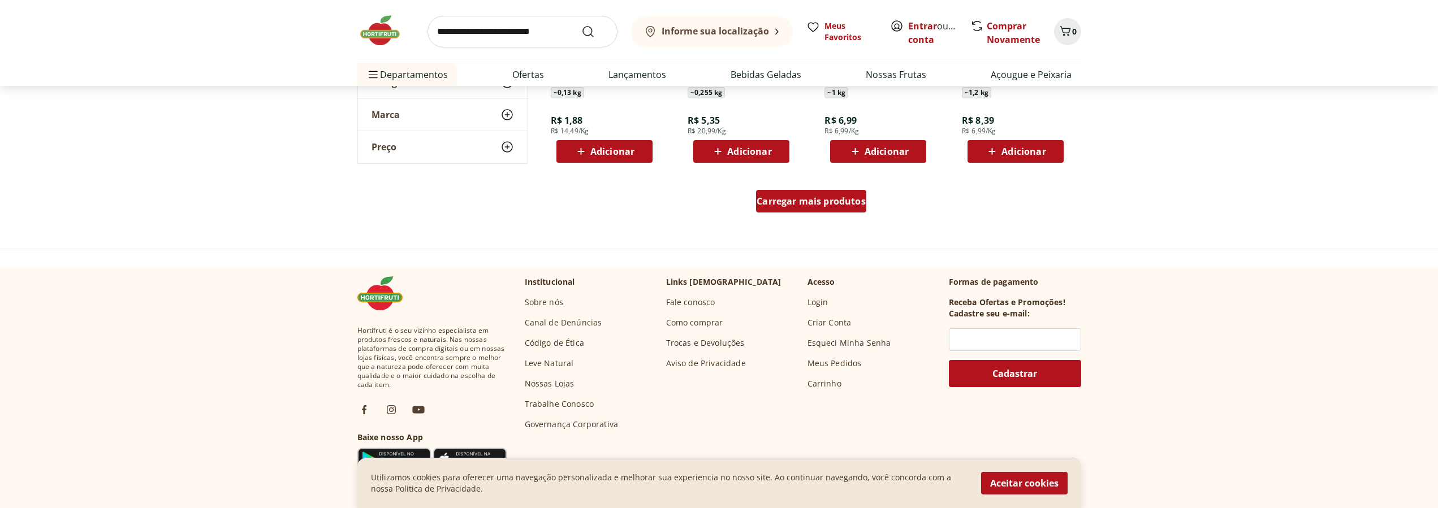
click at [819, 206] on span "Carregar mais produtos" at bounding box center [810, 201] width 109 height 9
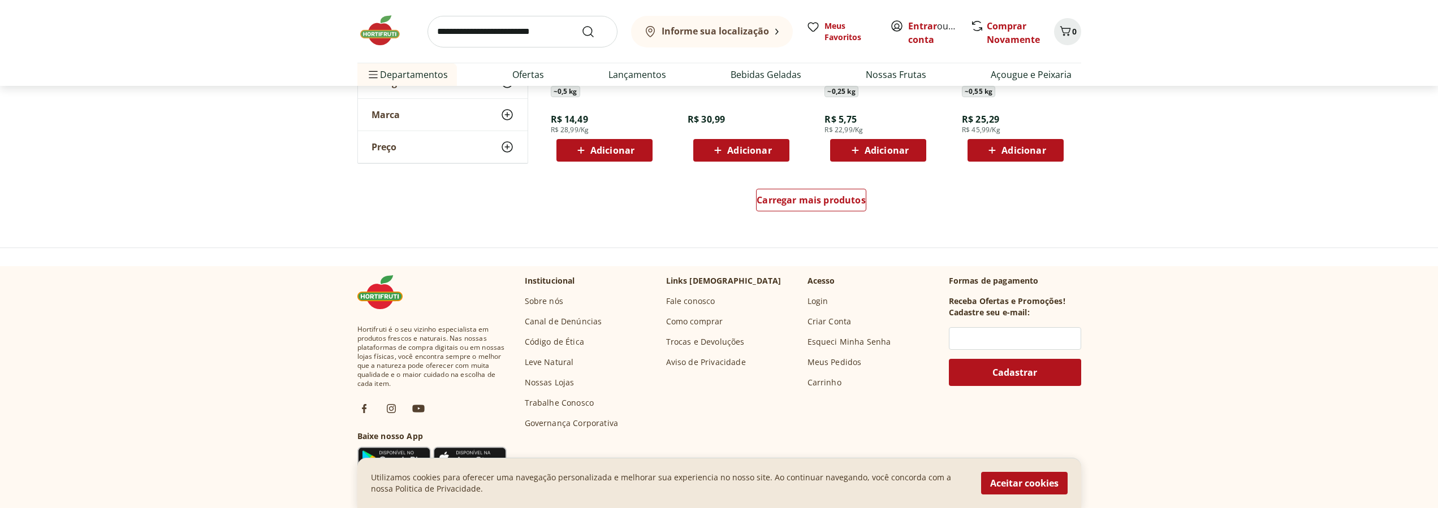
scroll to position [5190, 0]
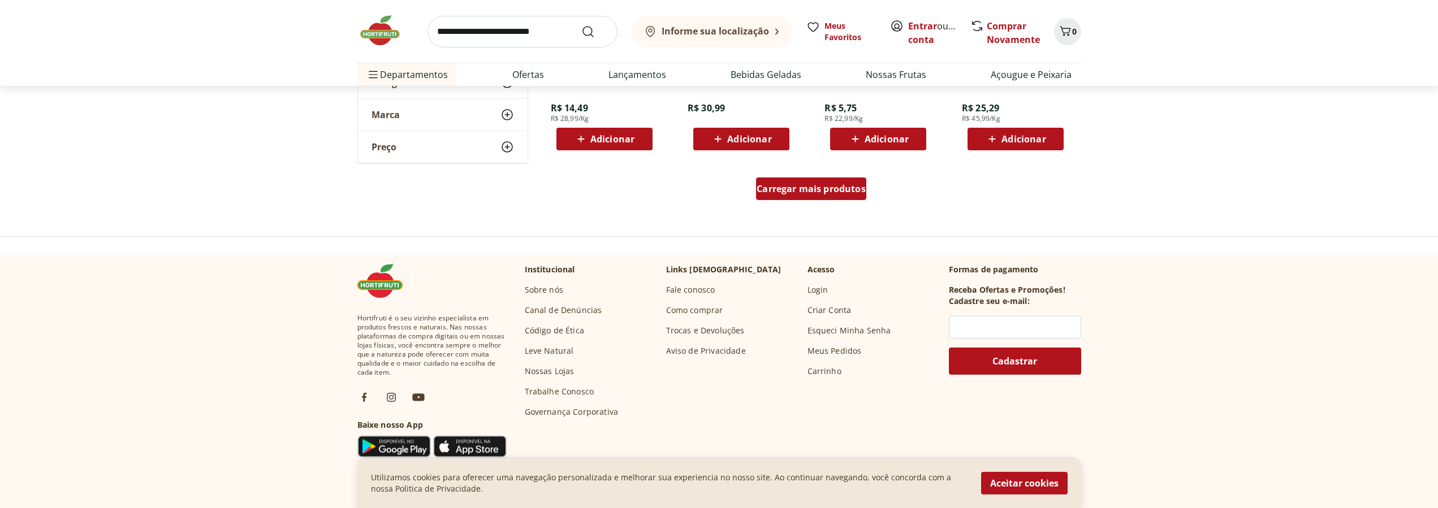
click at [854, 204] on link "Carregar mais produtos" at bounding box center [811, 191] width 110 height 27
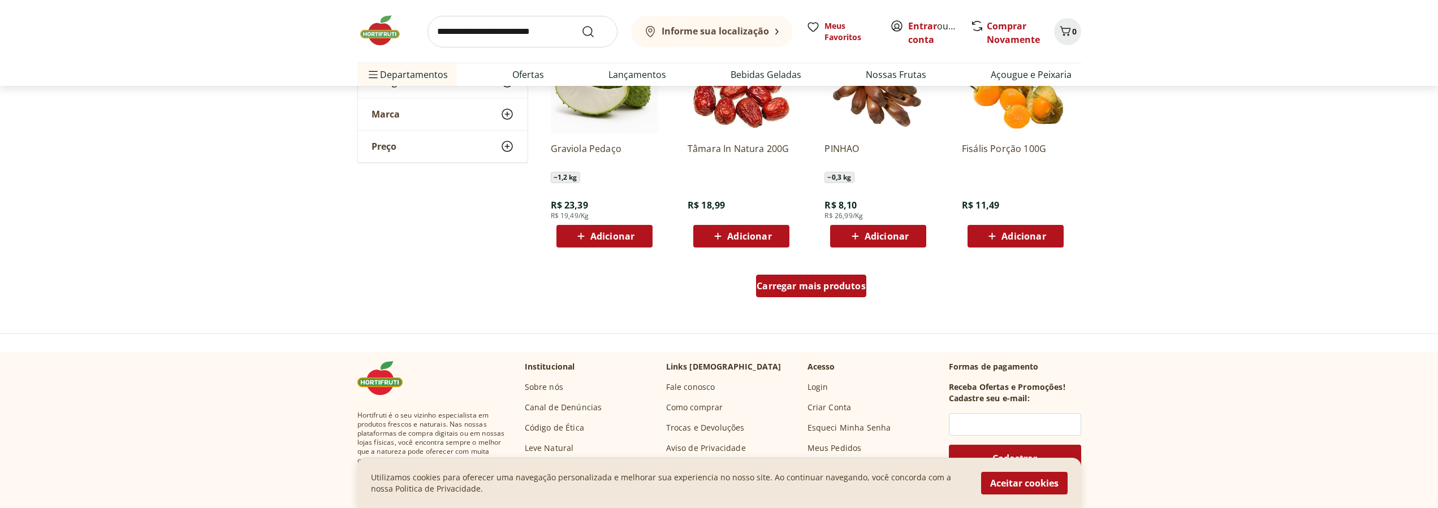
scroll to position [5881, 0]
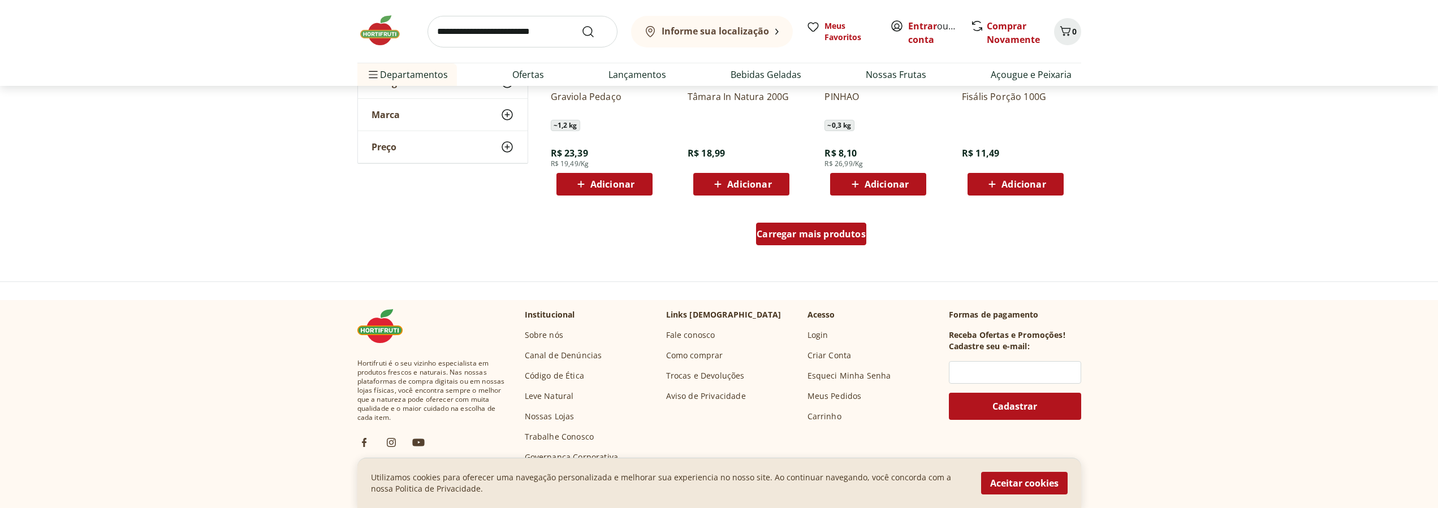
click at [824, 237] on span "Carregar mais produtos" at bounding box center [810, 234] width 109 height 9
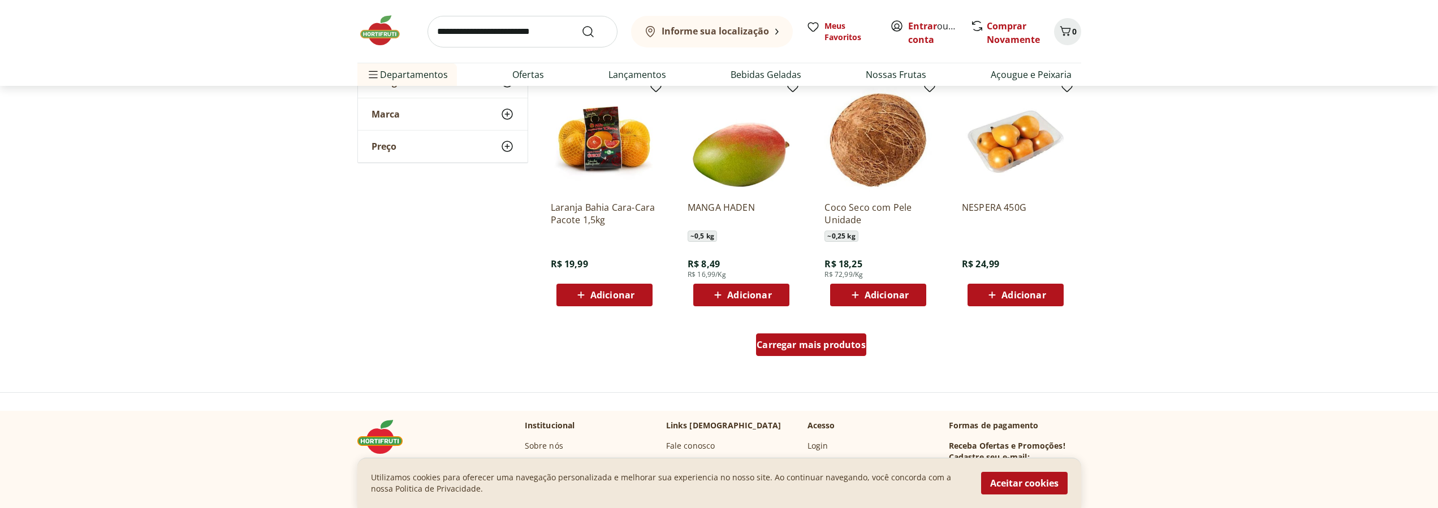
scroll to position [6516, 0]
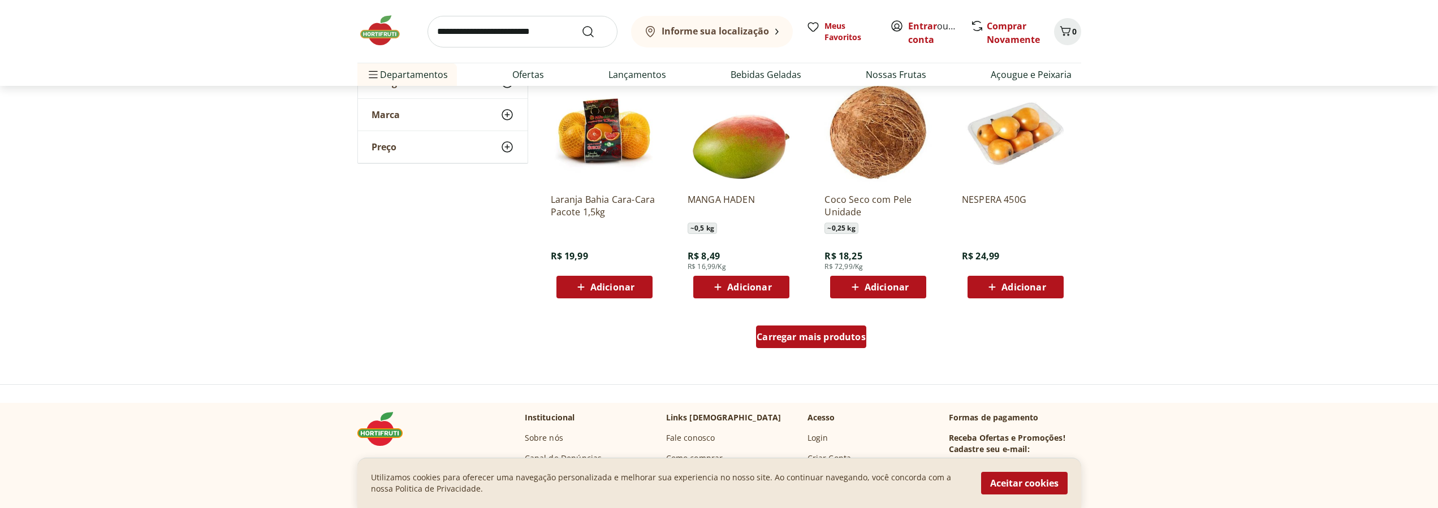
click at [820, 332] on span "Carregar mais produtos" at bounding box center [810, 336] width 109 height 9
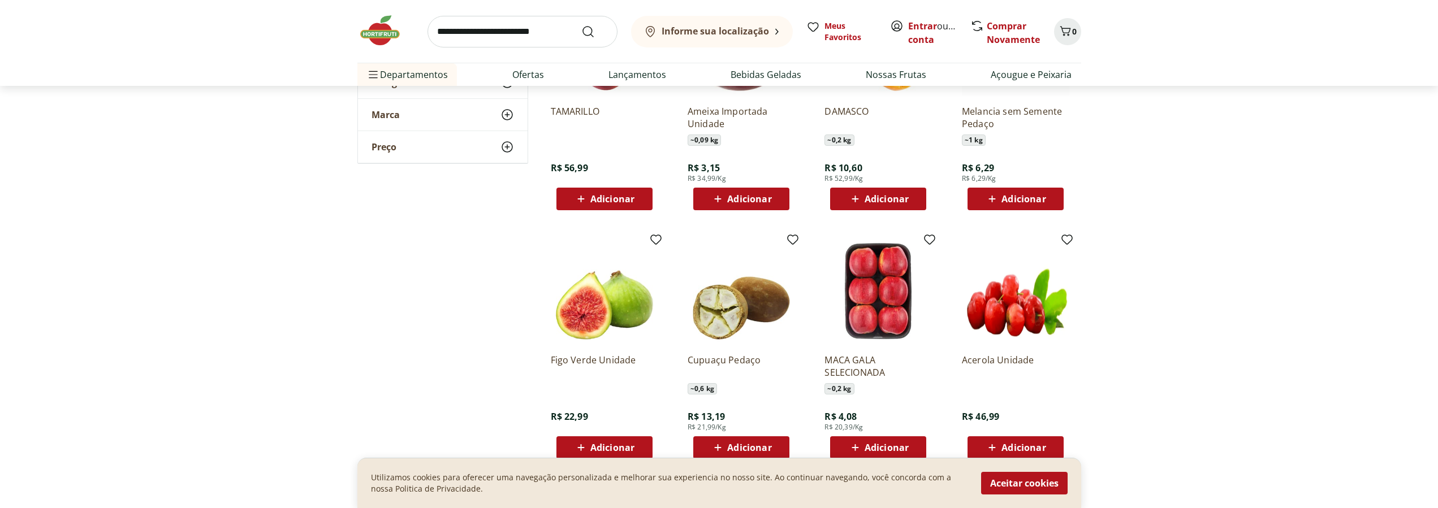
scroll to position [7208, 0]
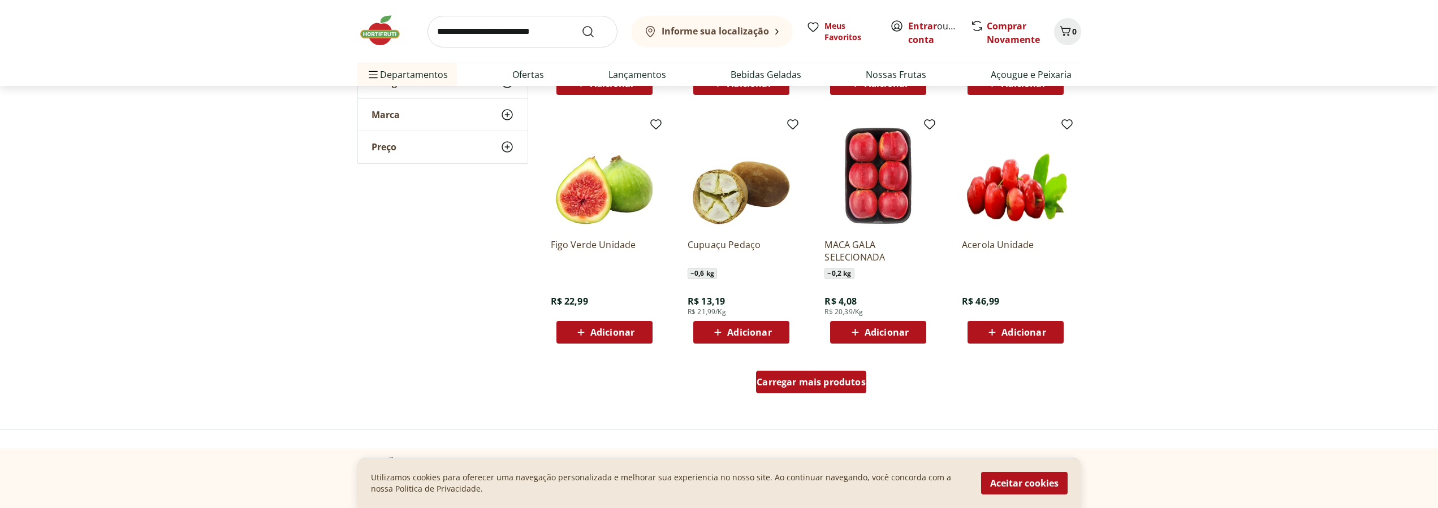
click at [819, 379] on span "Carregar mais produtos" at bounding box center [810, 382] width 109 height 9
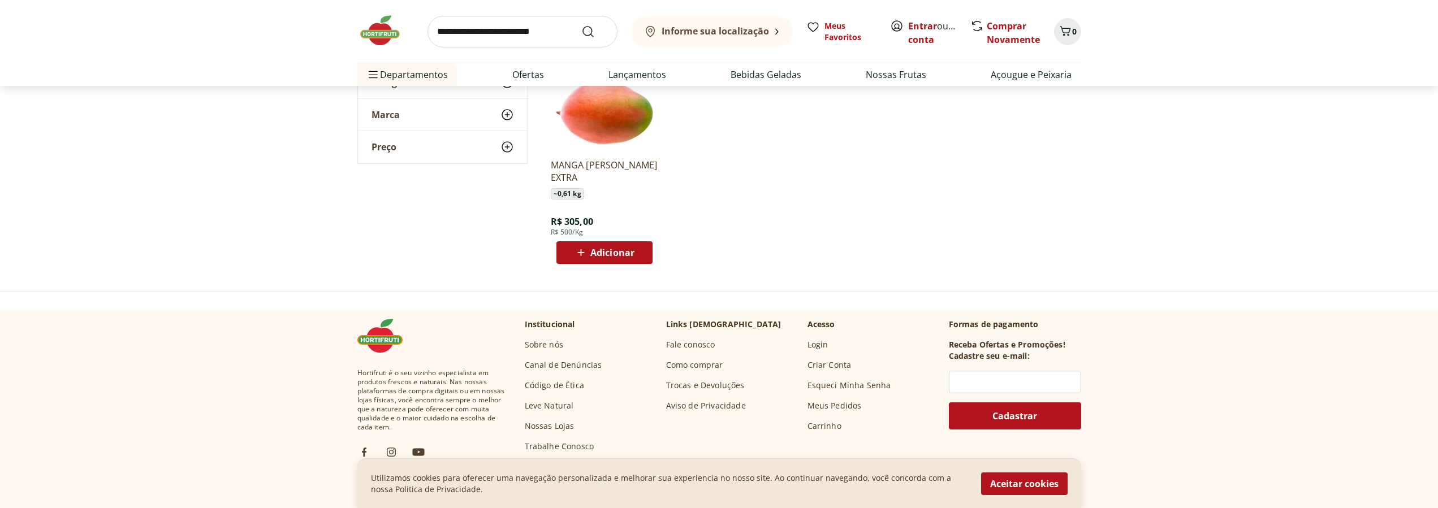
scroll to position [8023, 0]
click at [1341, 33] on header "Informe sua localização Entrar ou Criar conta 0 Informe sua localização Meus Fa…" at bounding box center [719, 43] width 1438 height 86
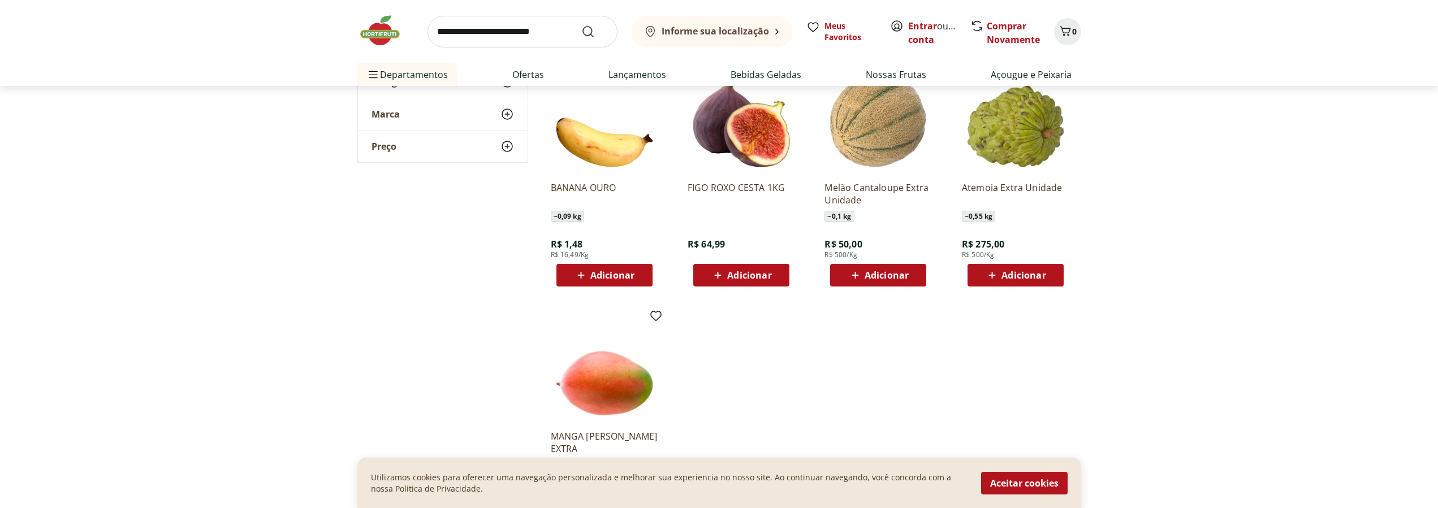
scroll to position [7620, 0]
